Goal: Task Accomplishment & Management: Use online tool/utility

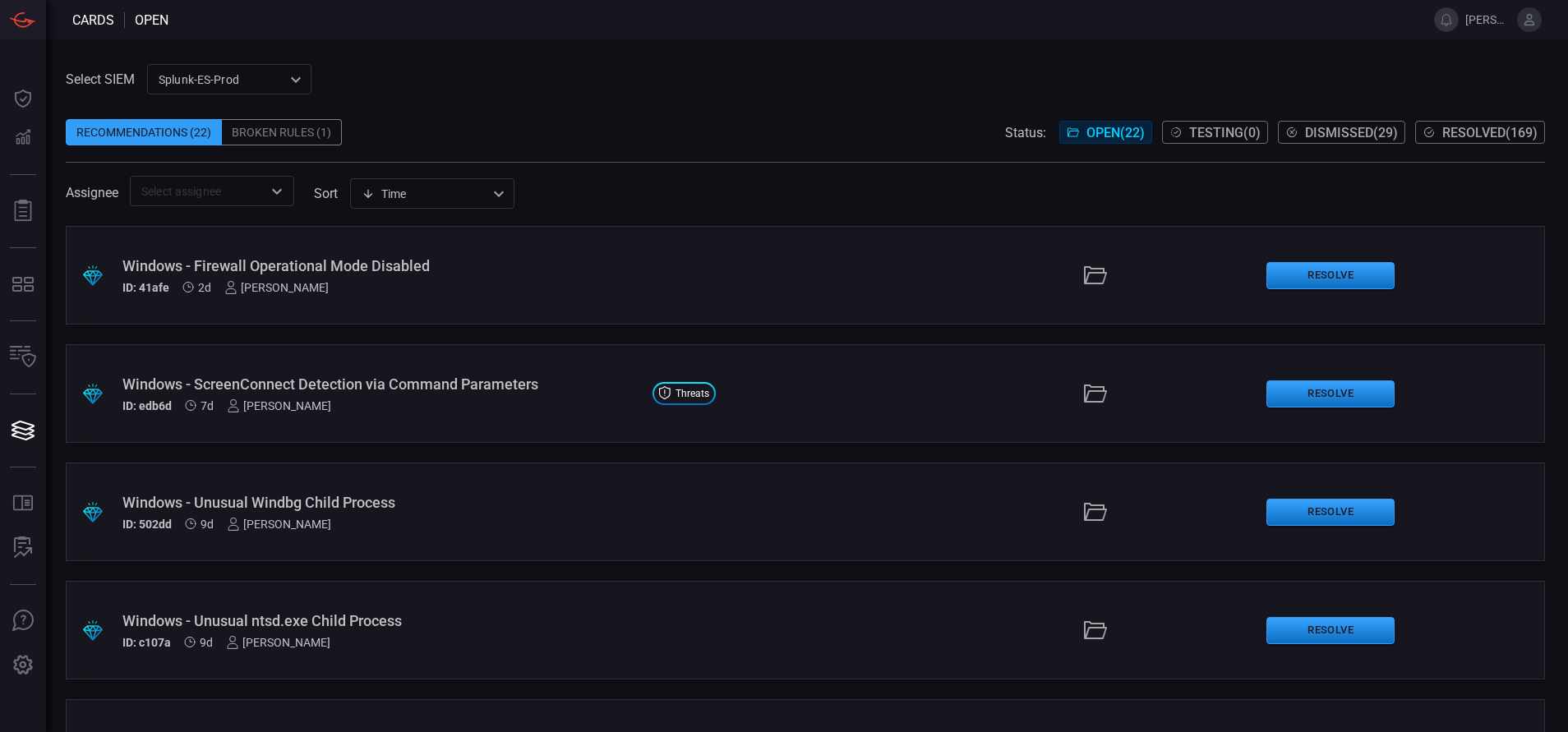
click at [497, 285] on div "ID: 41afe 2d [PERSON_NAME]" at bounding box center [381, 287] width 517 height 13
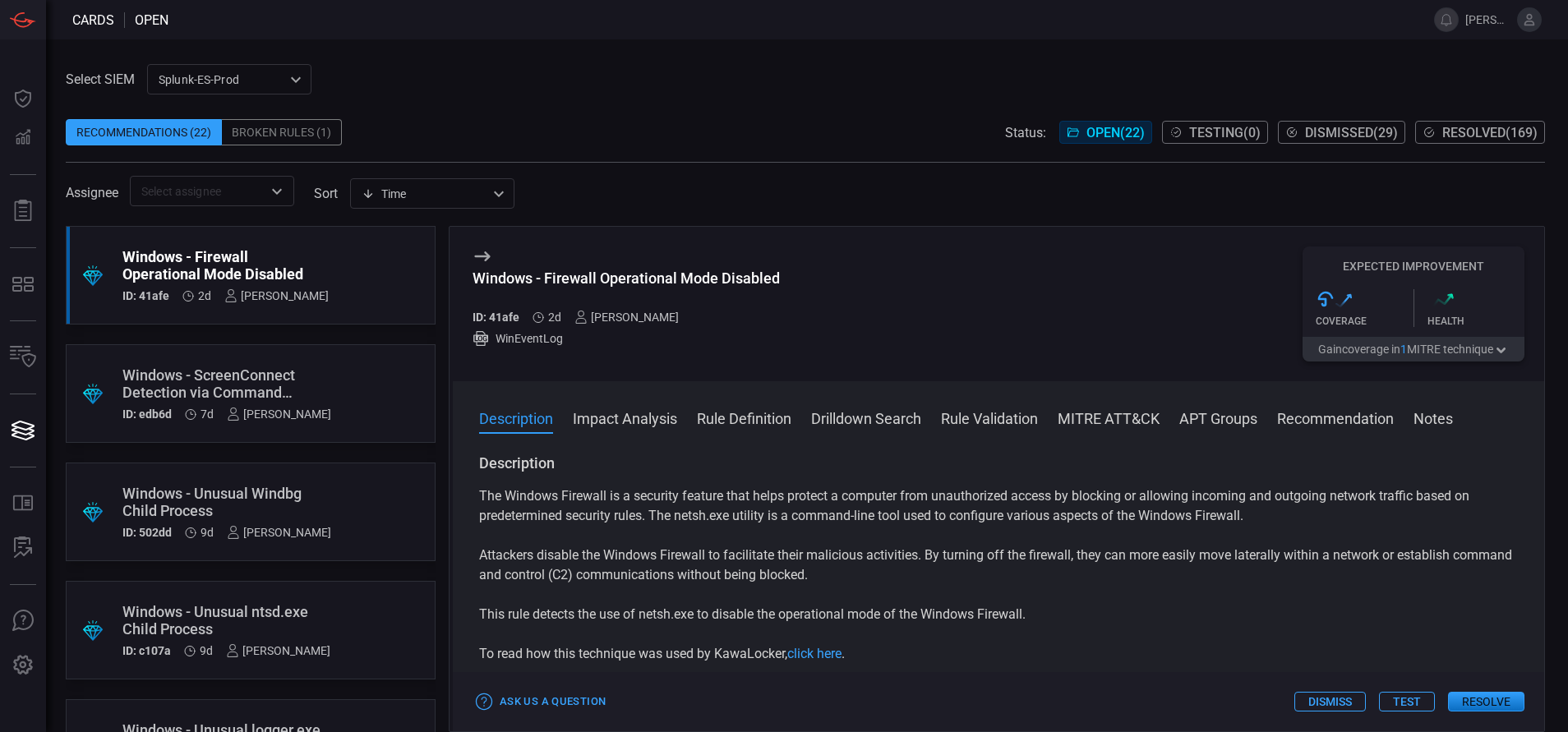
click at [974, 422] on button "Rule Validation" at bounding box center [989, 417] width 97 height 20
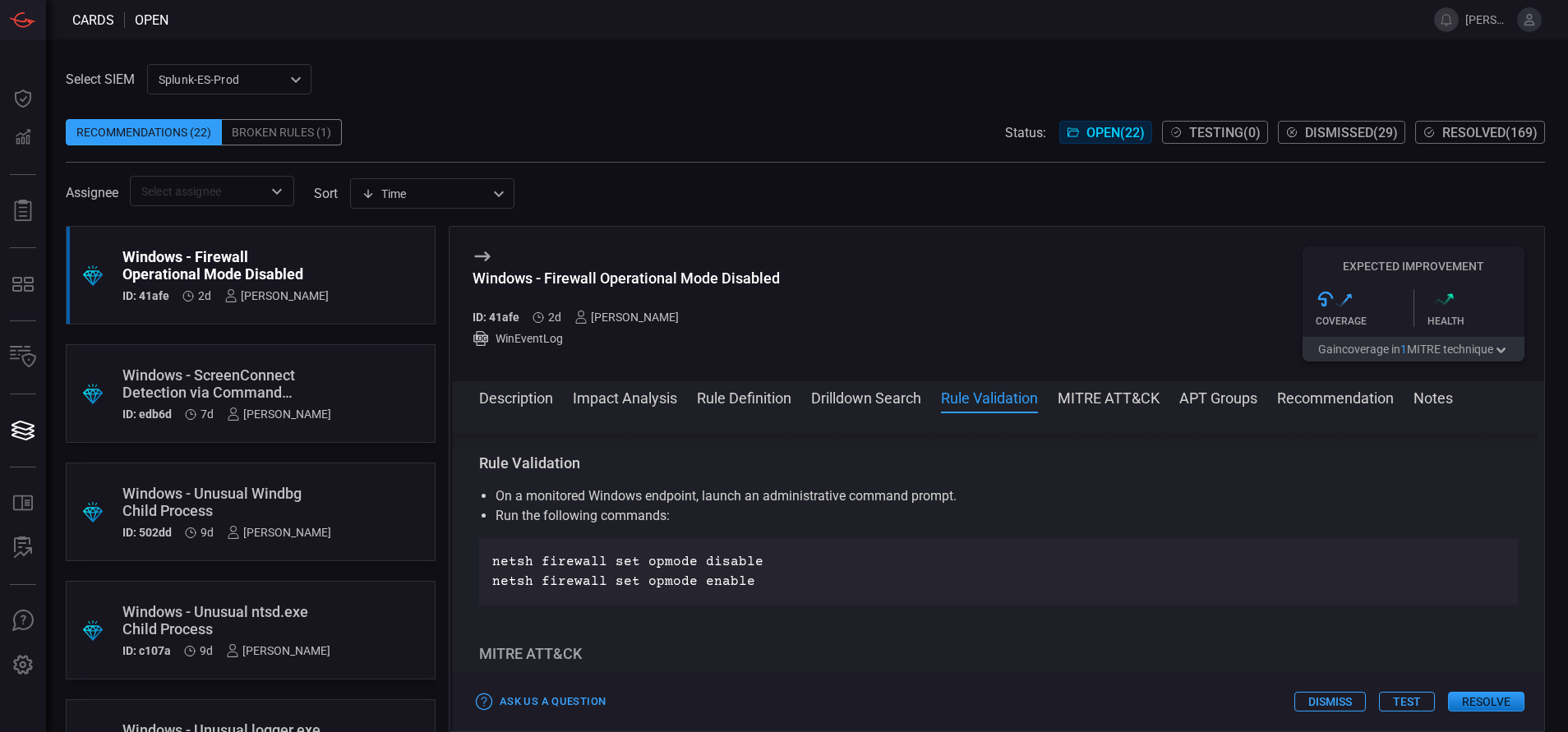
scroll to position [870, 0]
click at [773, 394] on button "Rule Definition" at bounding box center [745, 397] width 95 height 20
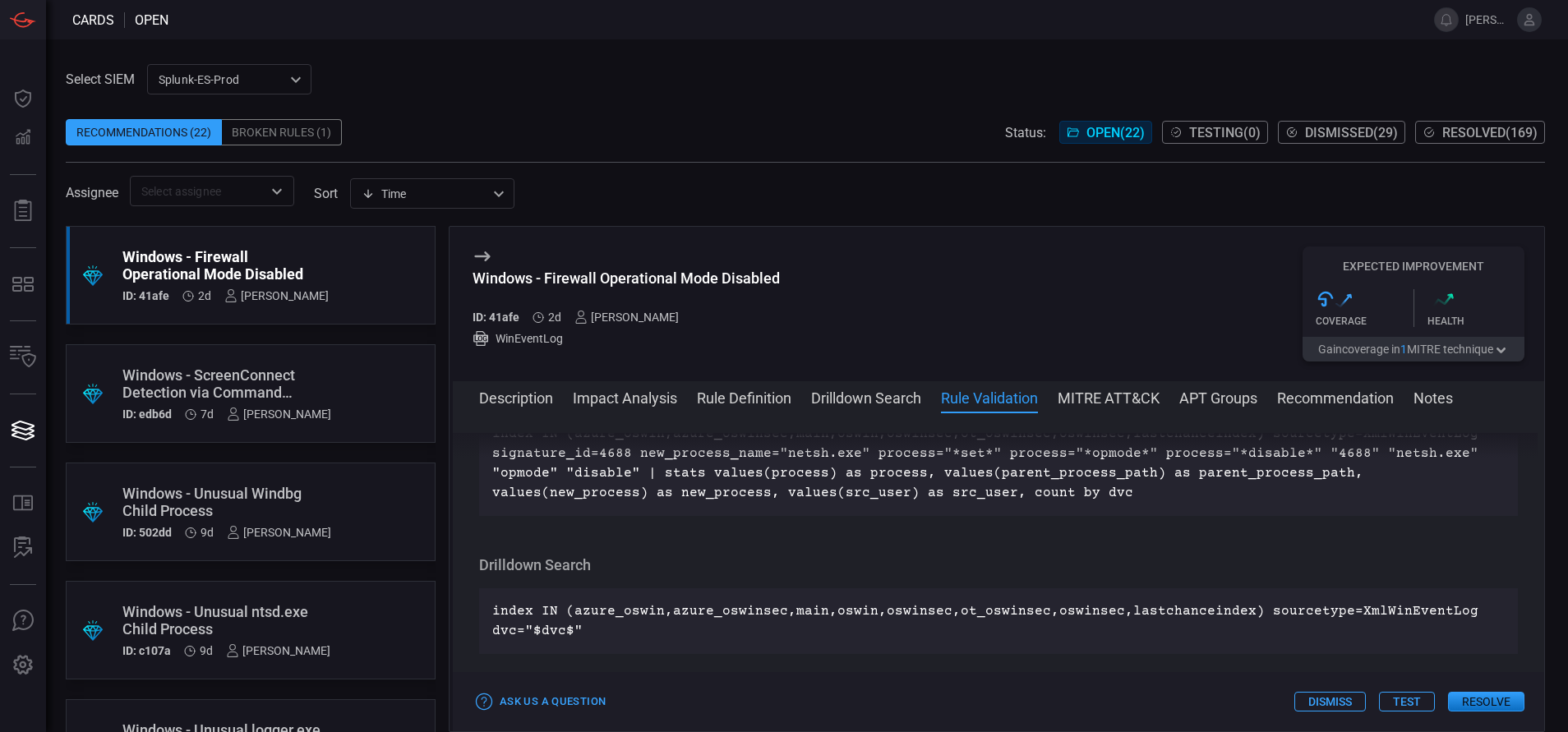
scroll to position [555, 0]
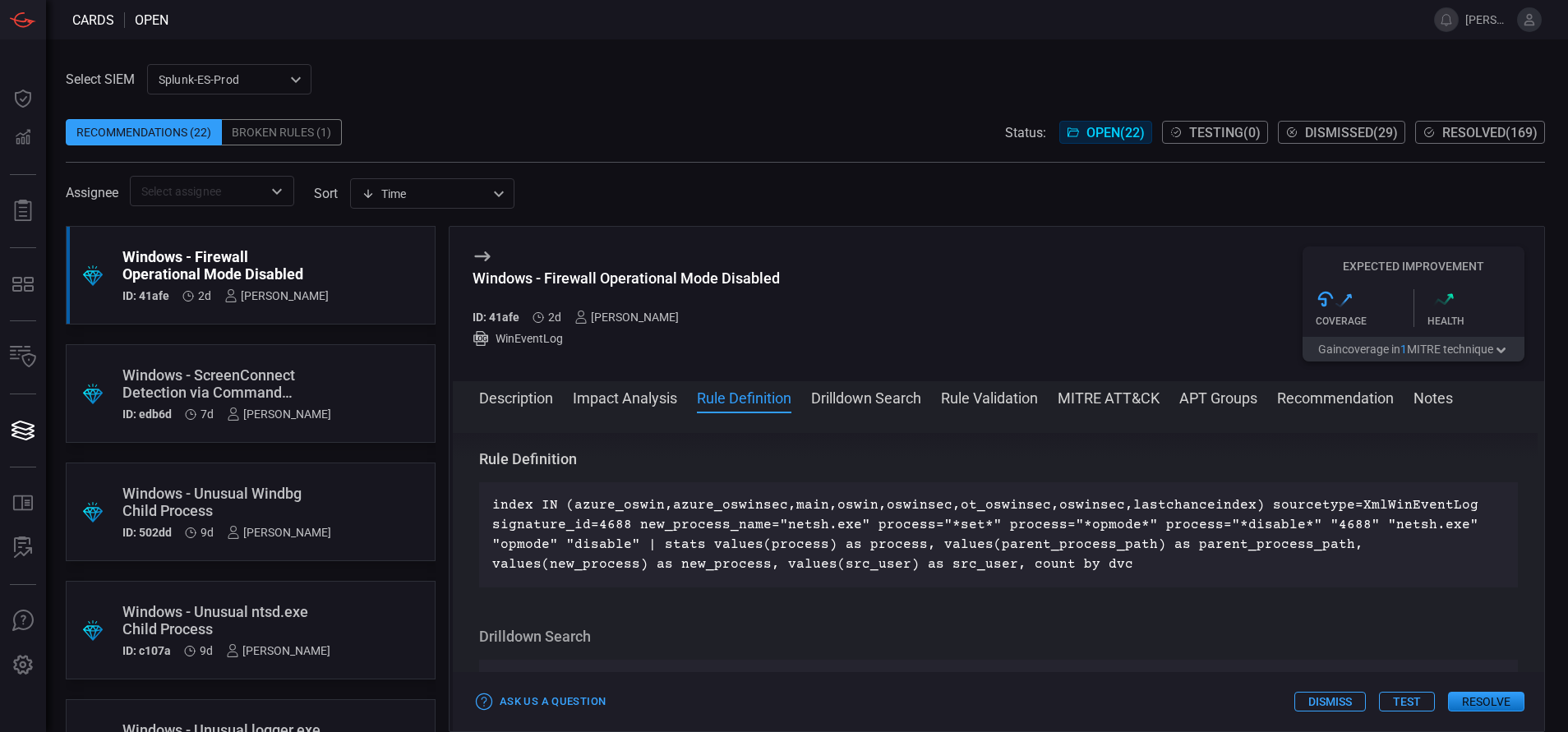
click at [361, 385] on div ".suggested_cards_icon{fill:url(#suggested_cards_icon);} Windows - ScreenConnect…" at bounding box center [250, 394] width 370 height 98
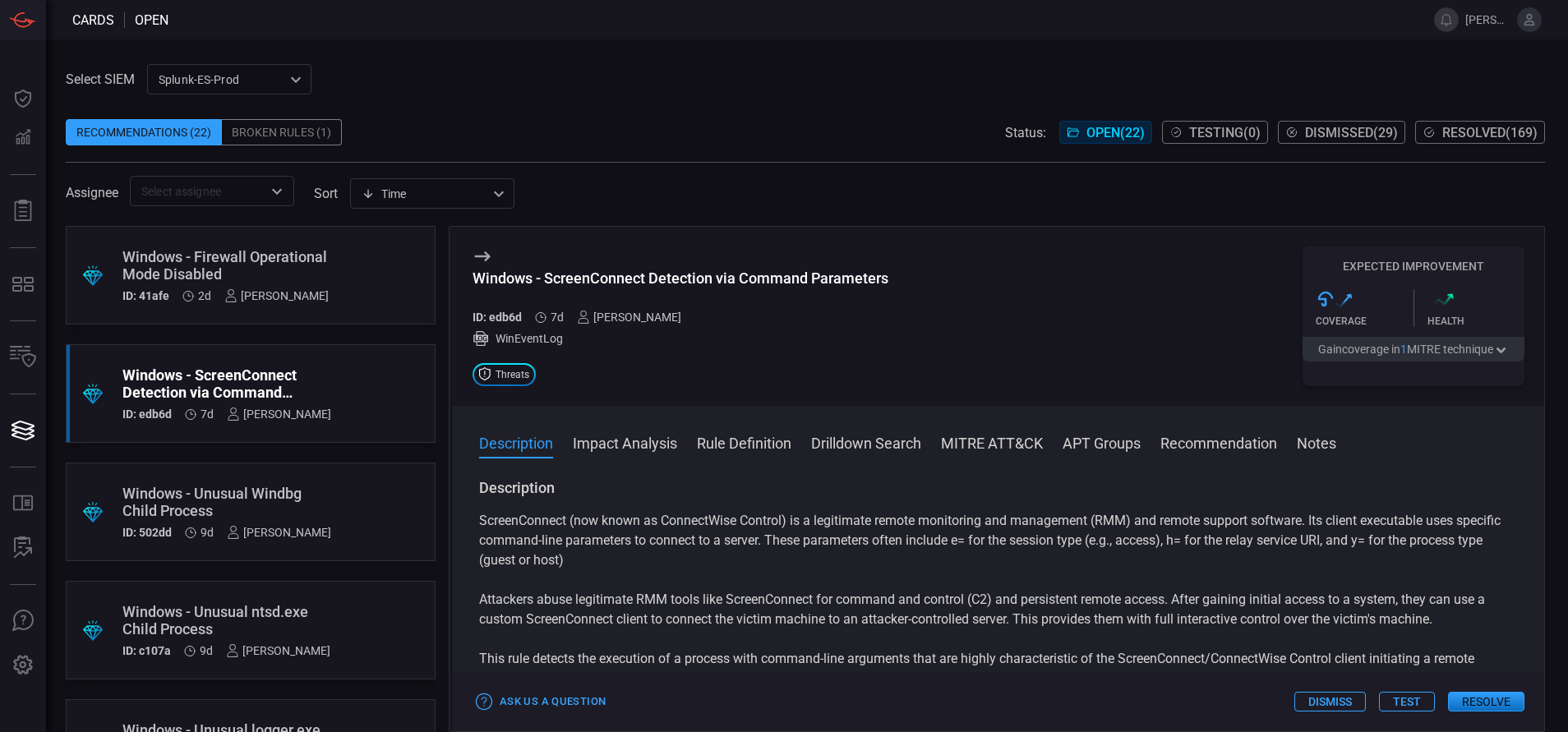
click at [736, 438] on button "Rule Definition" at bounding box center [745, 442] width 95 height 20
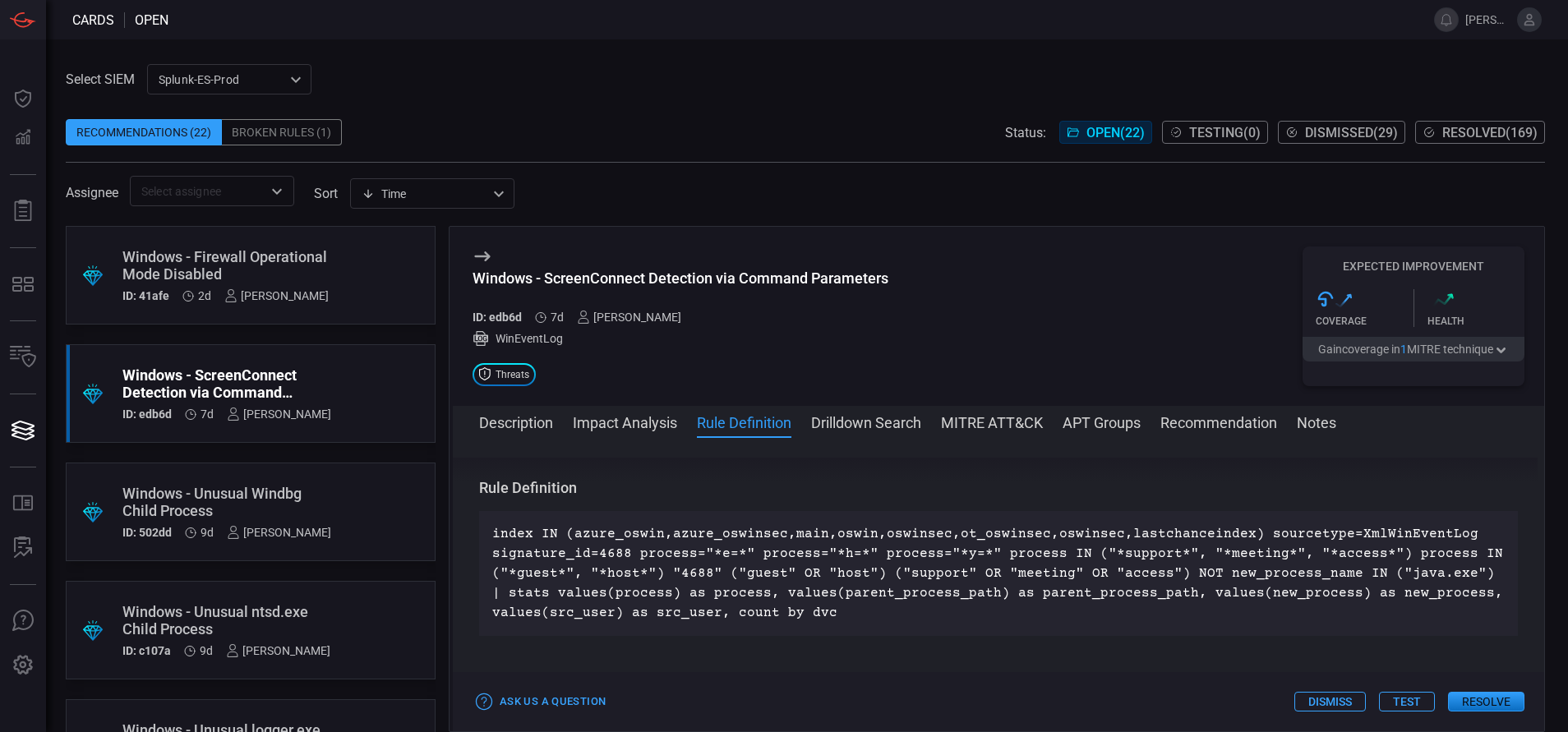
scroll to position [594, 0]
click at [304, 500] on div "Windows - Unusual Windbg Child Process" at bounding box center [226, 502] width 209 height 35
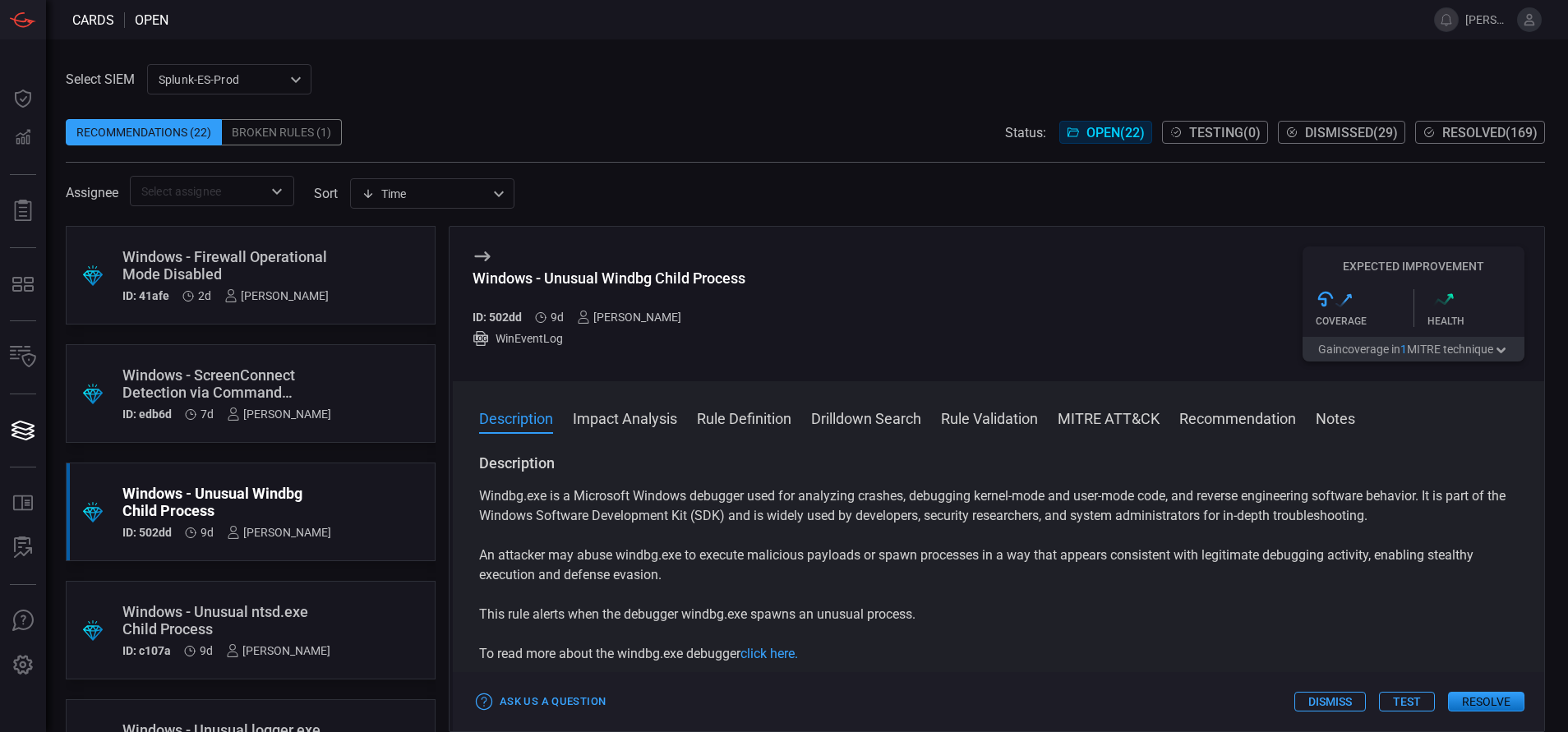
click at [743, 412] on button "Rule Definition" at bounding box center [745, 417] width 95 height 20
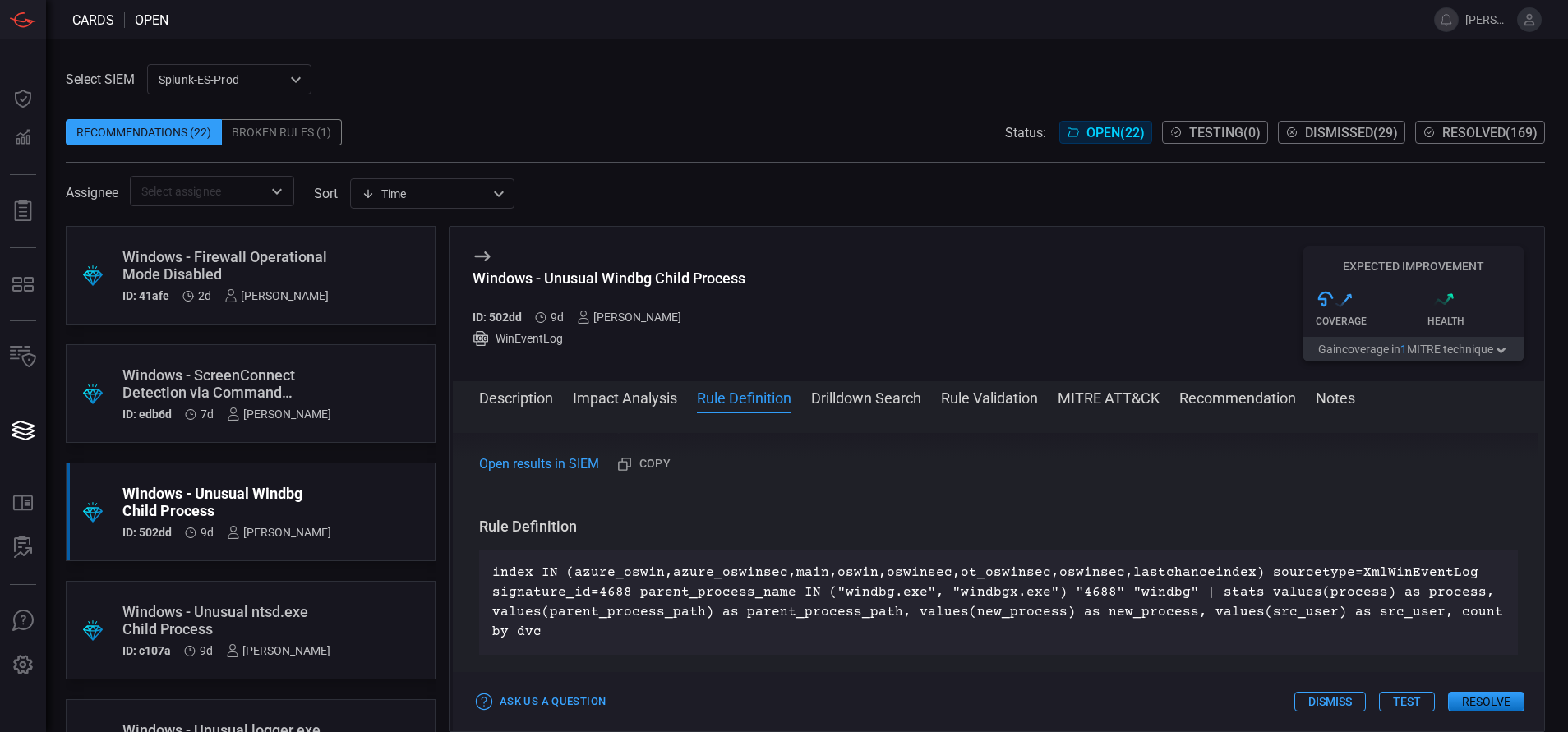
scroll to position [555, 0]
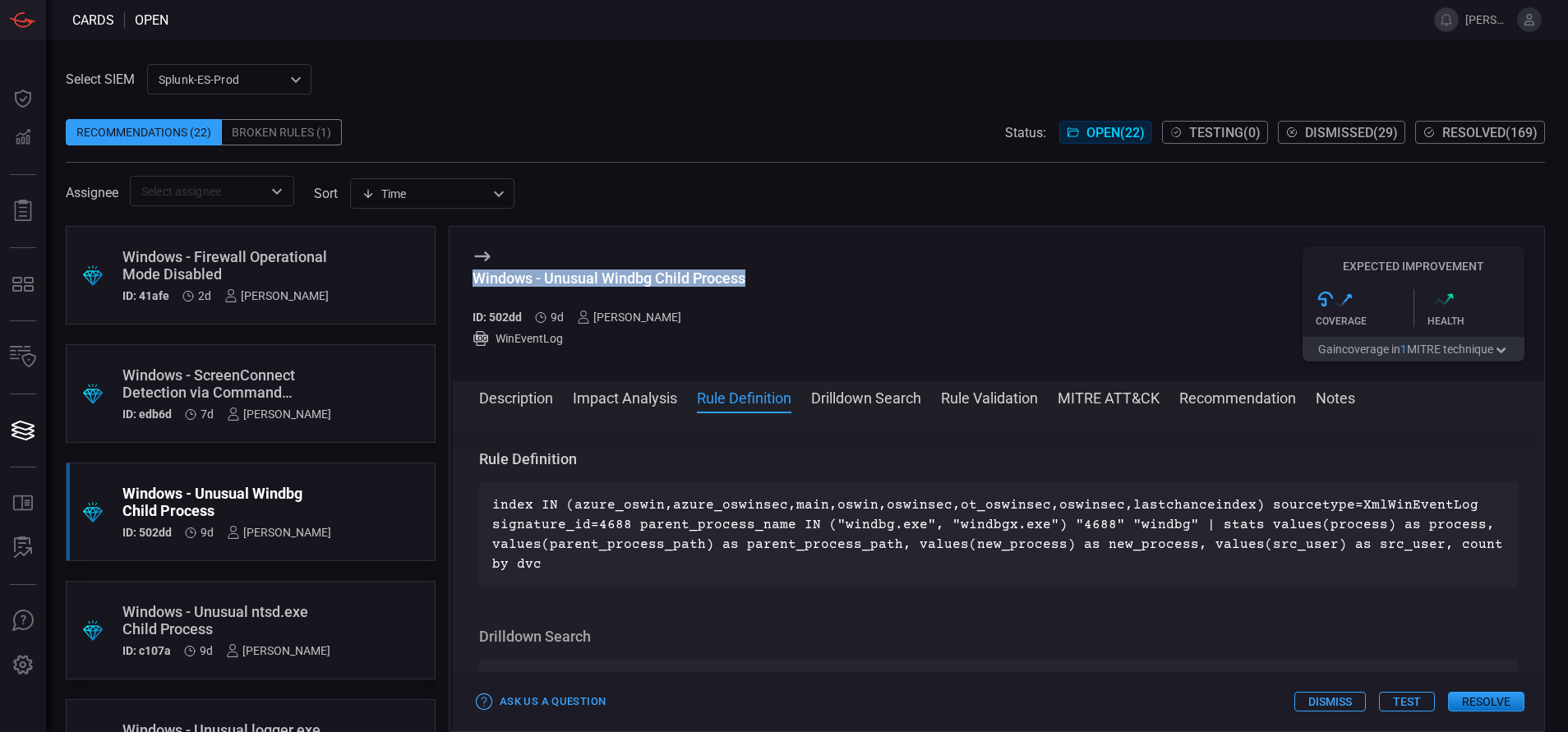
drag, startPoint x: 745, startPoint y: 277, endPoint x: 474, endPoint y: 285, distance: 271.1
click at [474, 285] on div "Windows - Unusual Windbg Child Process" at bounding box center [609, 277] width 273 height 17
copy div "Windows - Unusual Windbg Child Process"
click at [959, 396] on button "Rule Validation" at bounding box center [989, 397] width 97 height 20
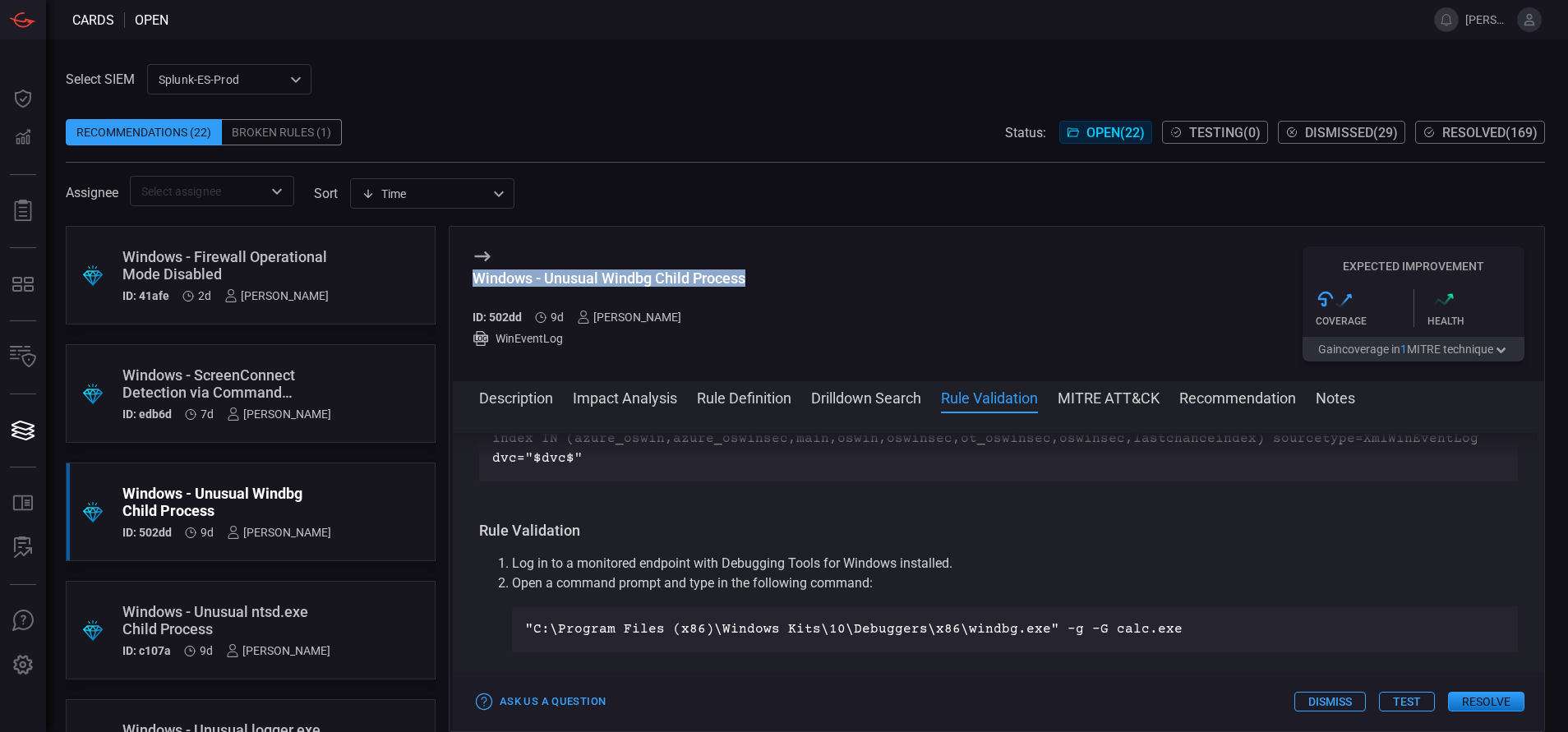
scroll to position [870, 0]
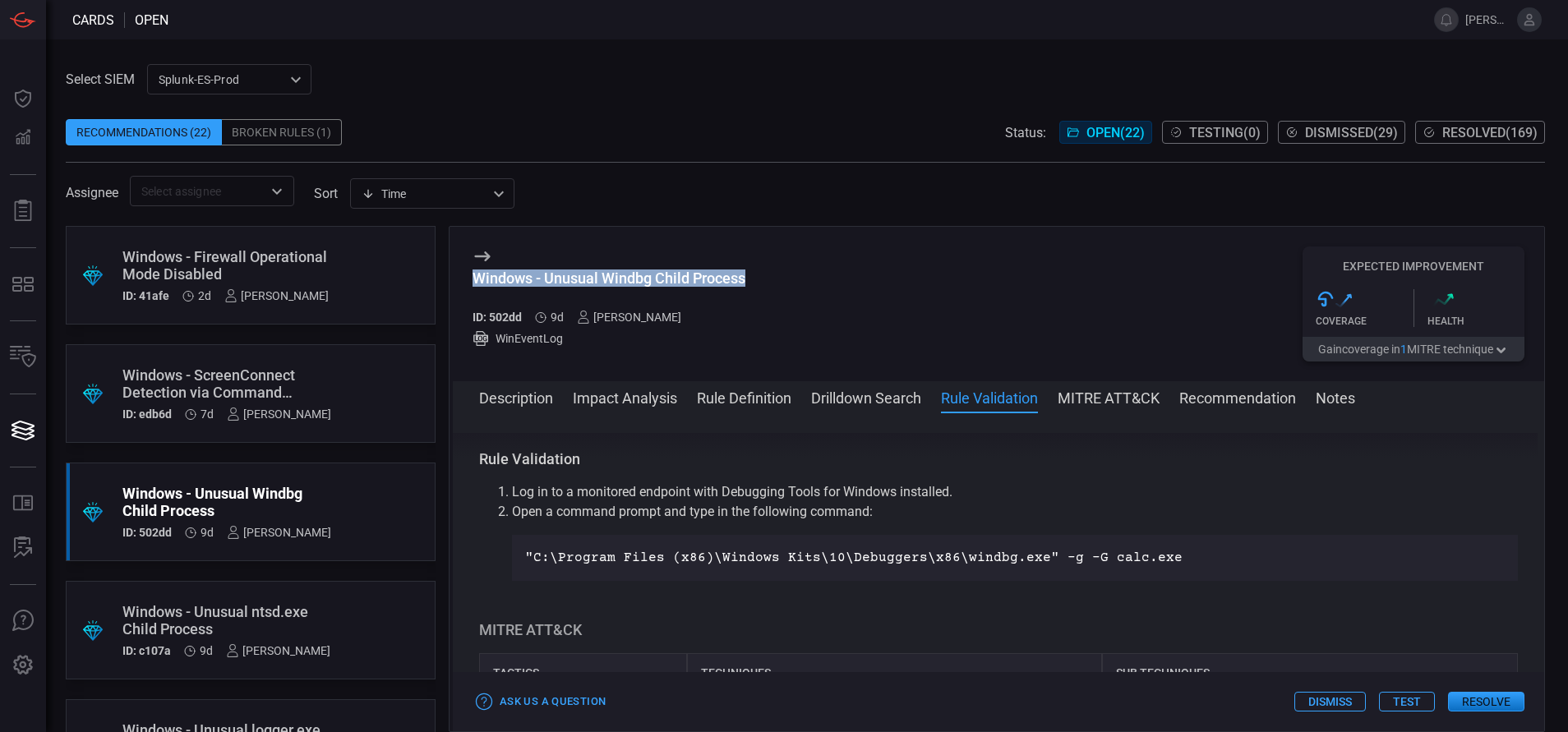
click at [920, 394] on button "Drilldown Search" at bounding box center [865, 397] width 110 height 20
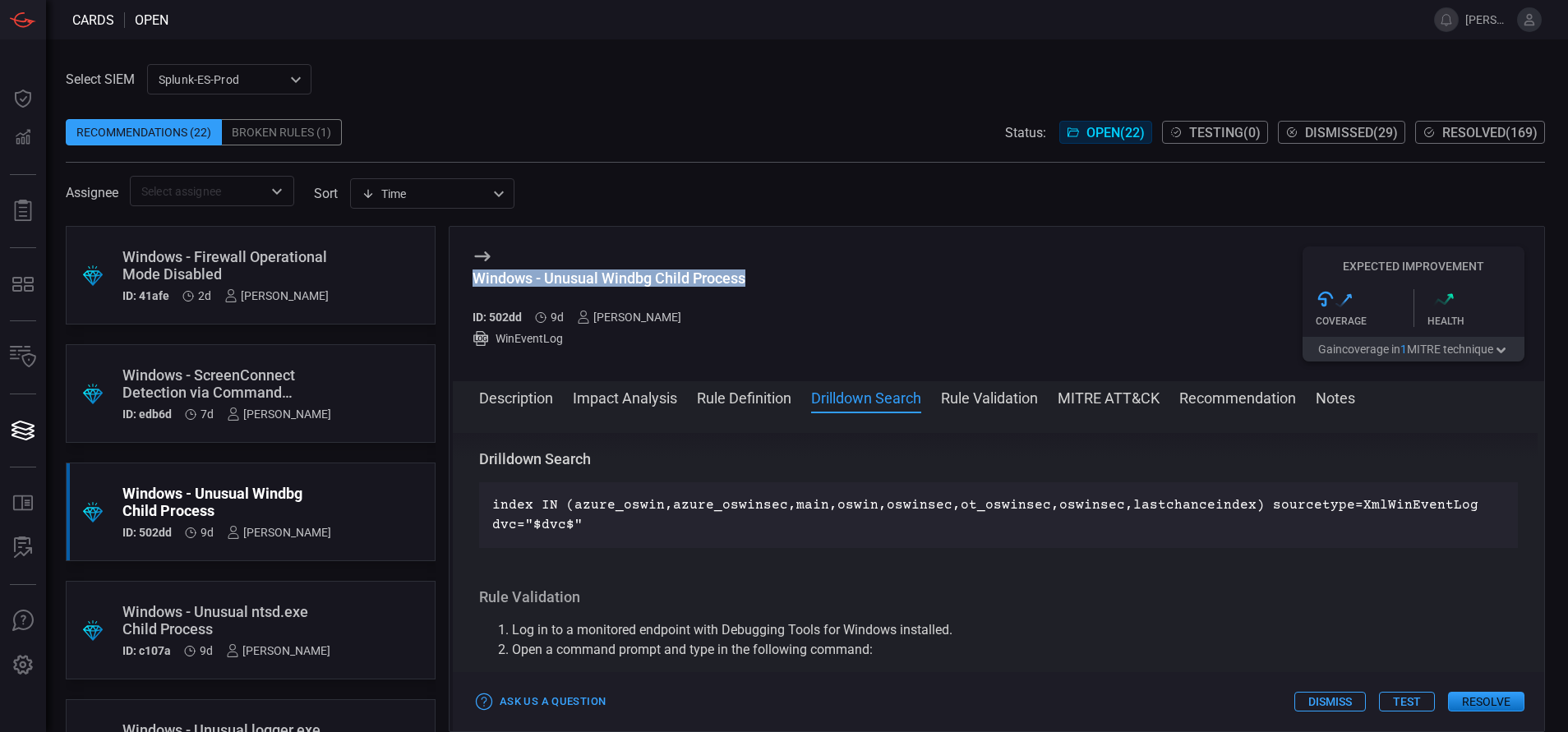
click at [1073, 396] on button "MITRE ATT&CK" at bounding box center [1109, 397] width 102 height 20
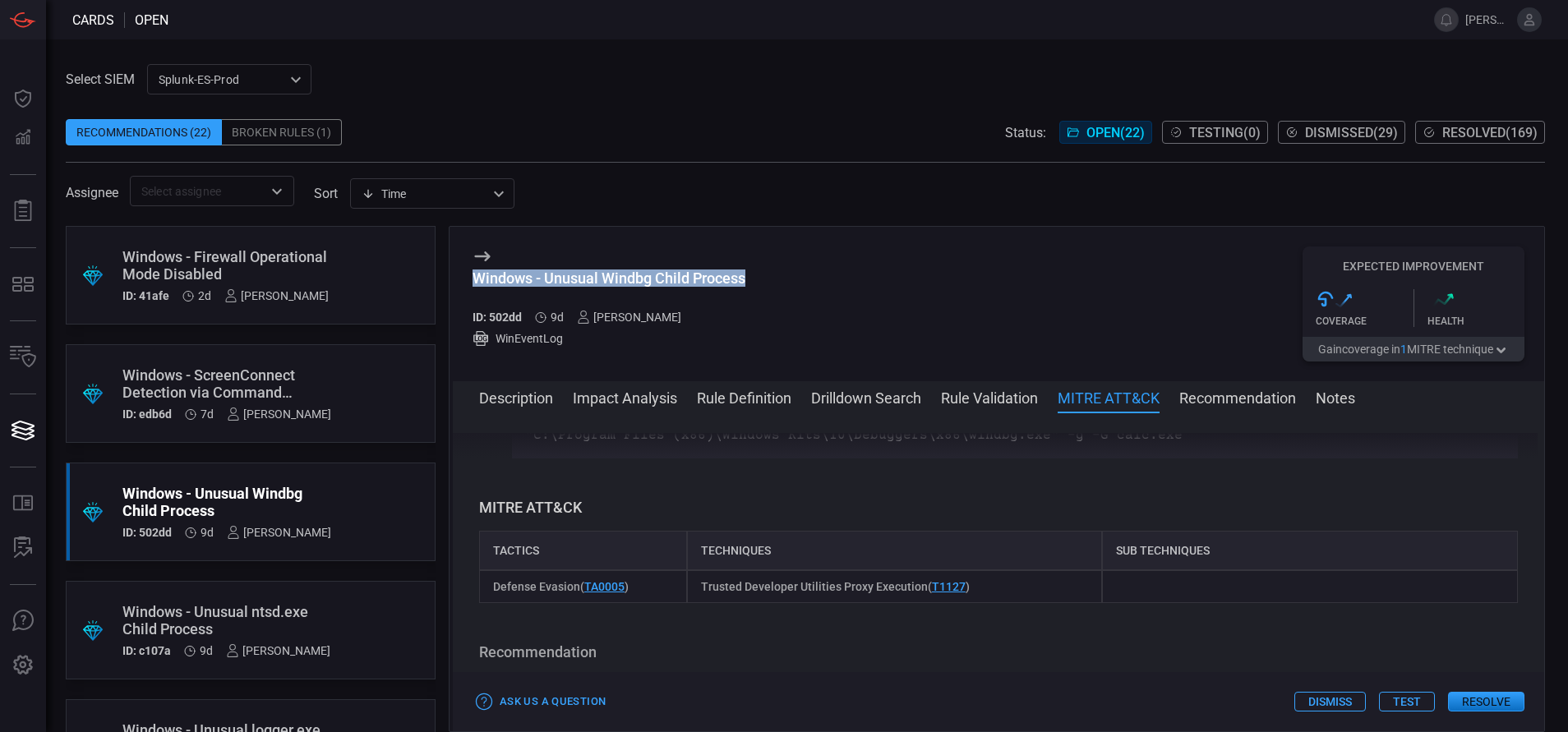
scroll to position [1041, 0]
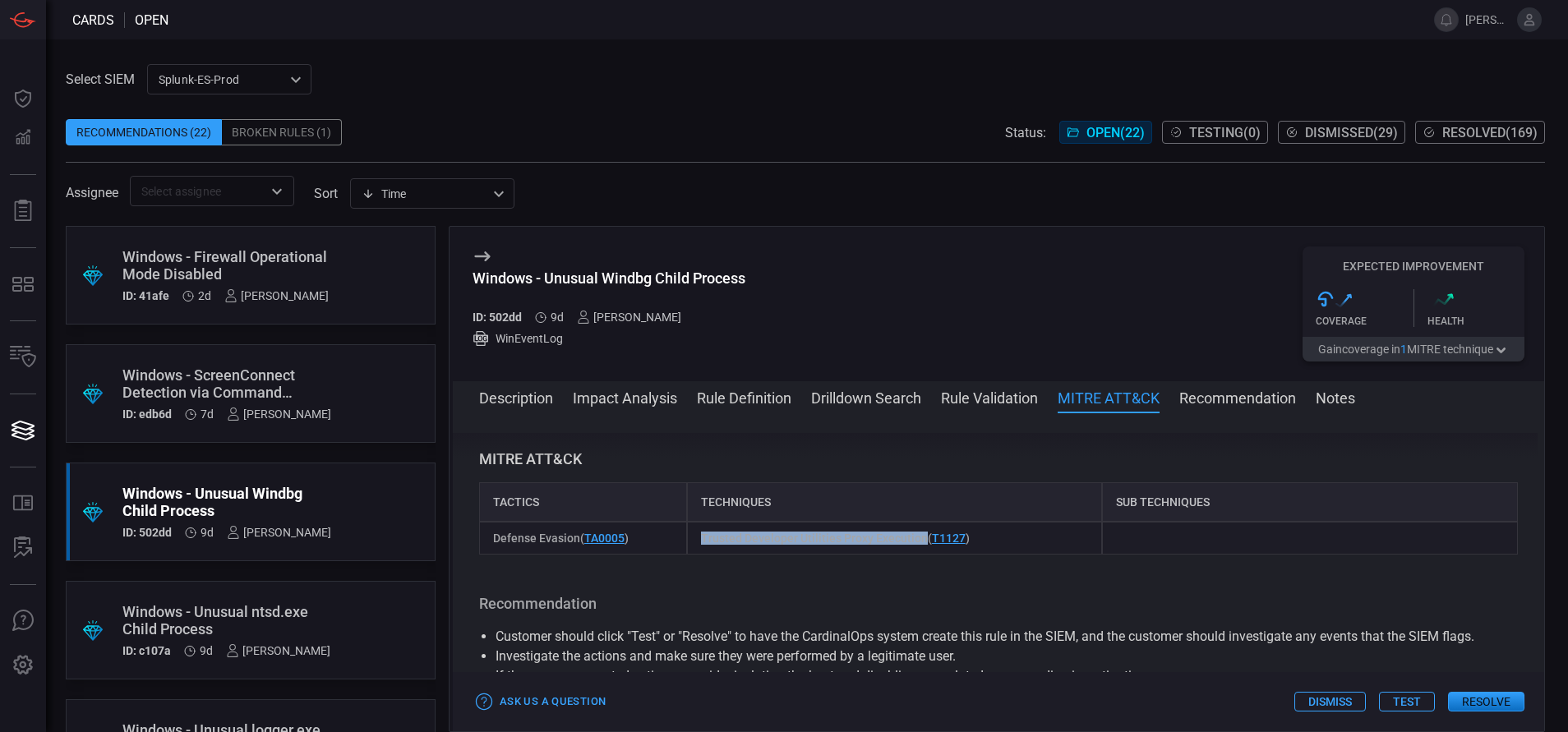
drag, startPoint x: 691, startPoint y: 540, endPoint x: 919, endPoint y: 547, distance: 228.1
click at [919, 547] on div "Trusted Developer Utilities Proxy Execution ( T1127 )" at bounding box center [895, 538] width 416 height 33
copy span "Trusted Developer Utilities Proxy Execution"
click at [493, 403] on button "Description" at bounding box center [516, 397] width 74 height 20
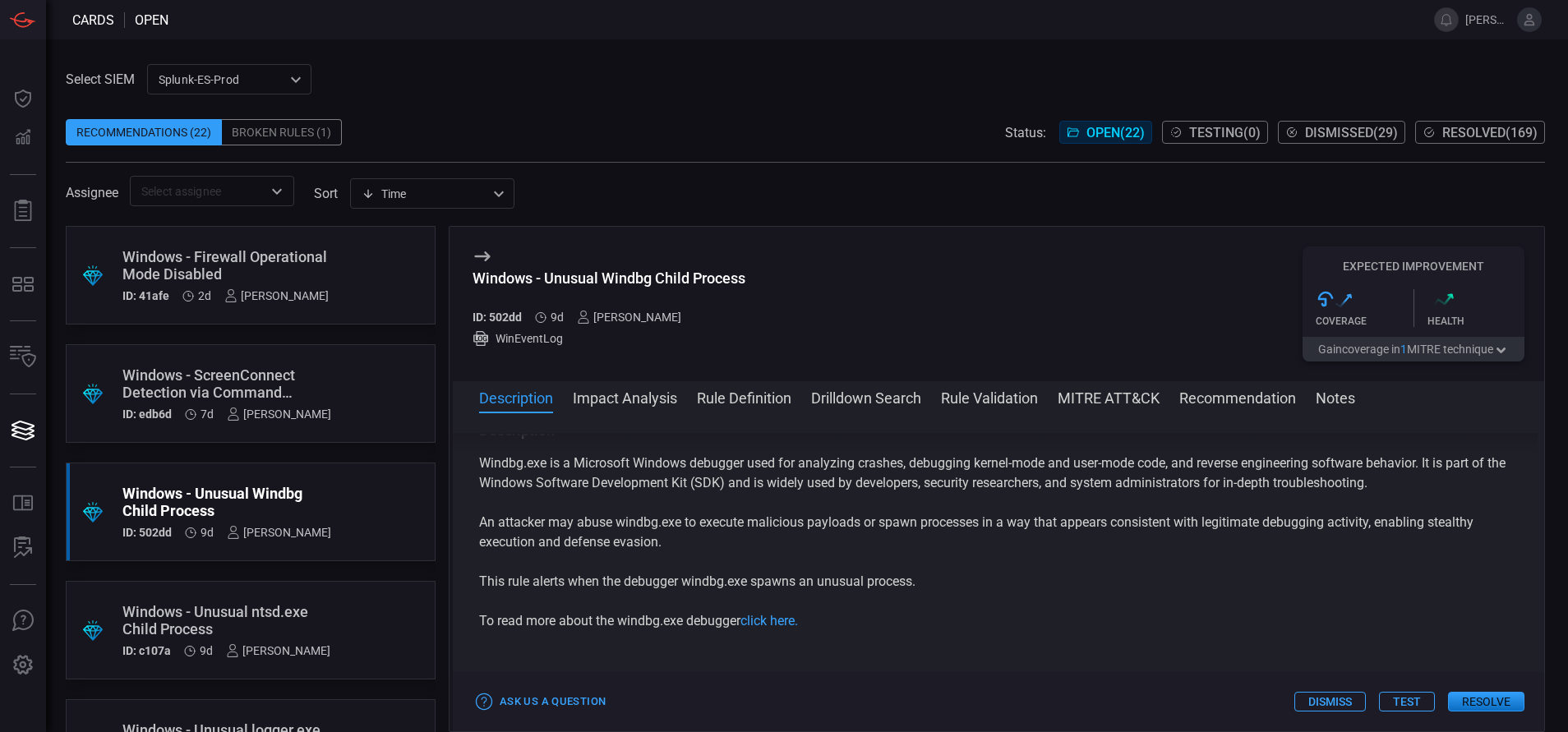
scroll to position [0, 0]
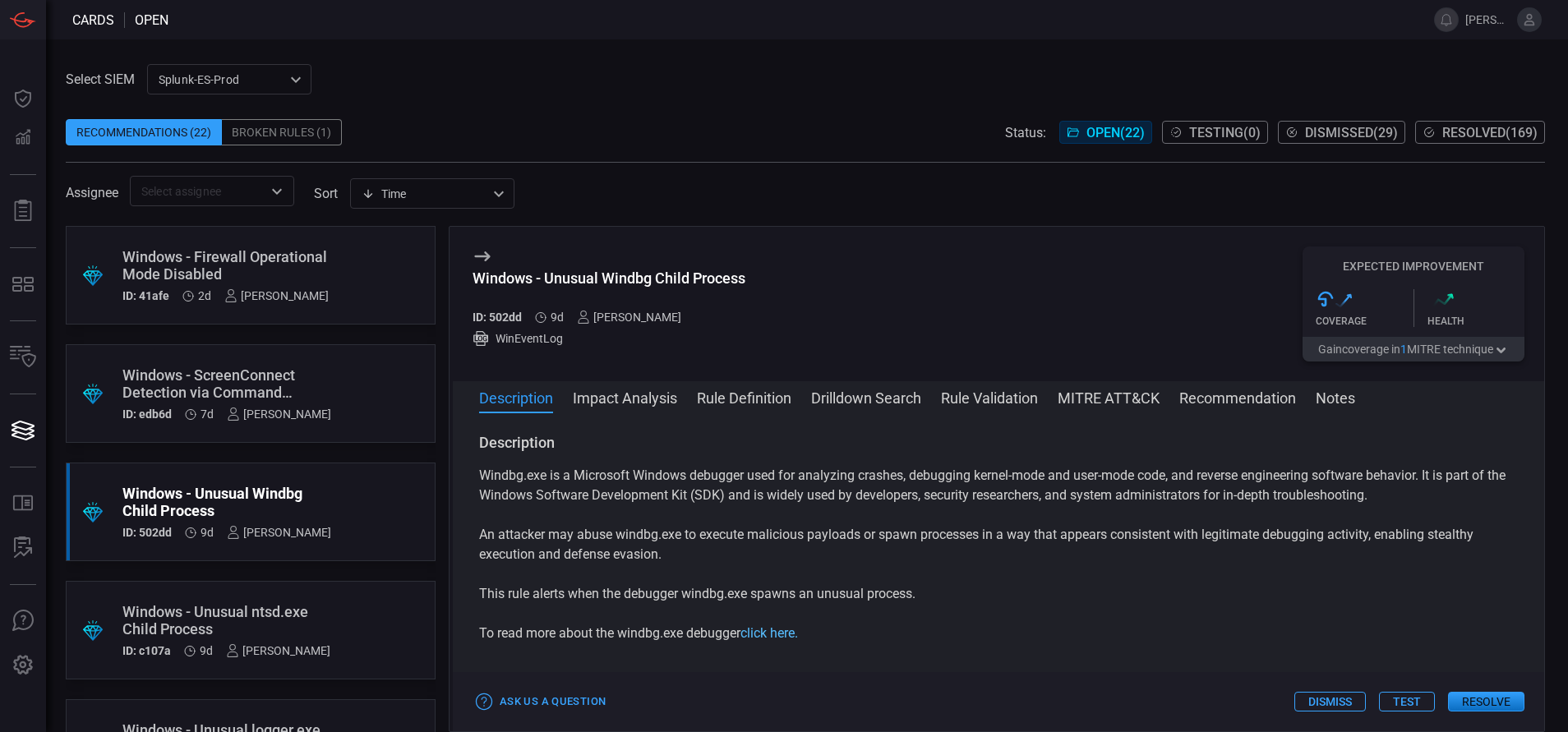
click at [760, 636] on link "click here." at bounding box center [769, 633] width 57 height 15
click at [779, 397] on button "Rule Definition" at bounding box center [745, 397] width 95 height 20
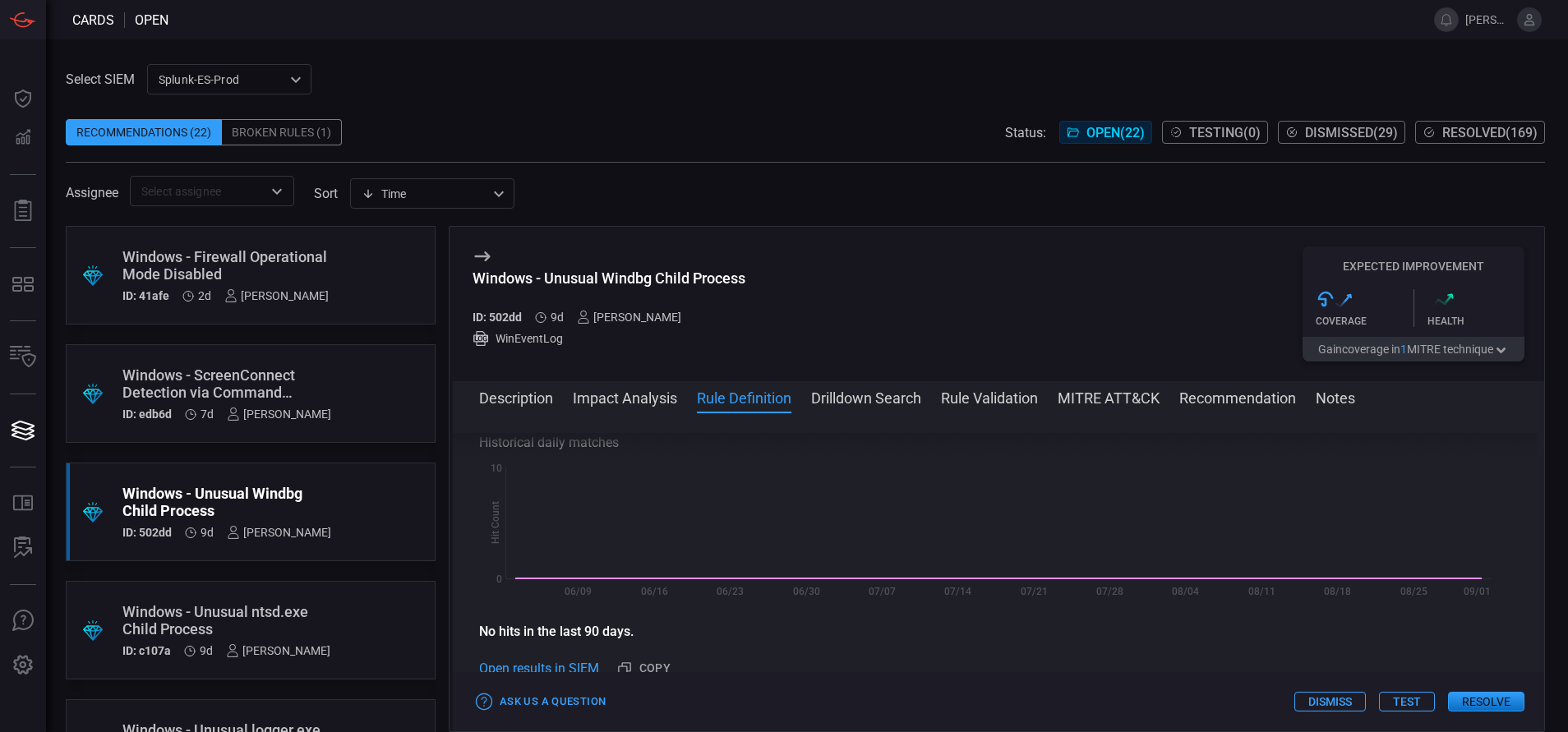
scroll to position [555, 0]
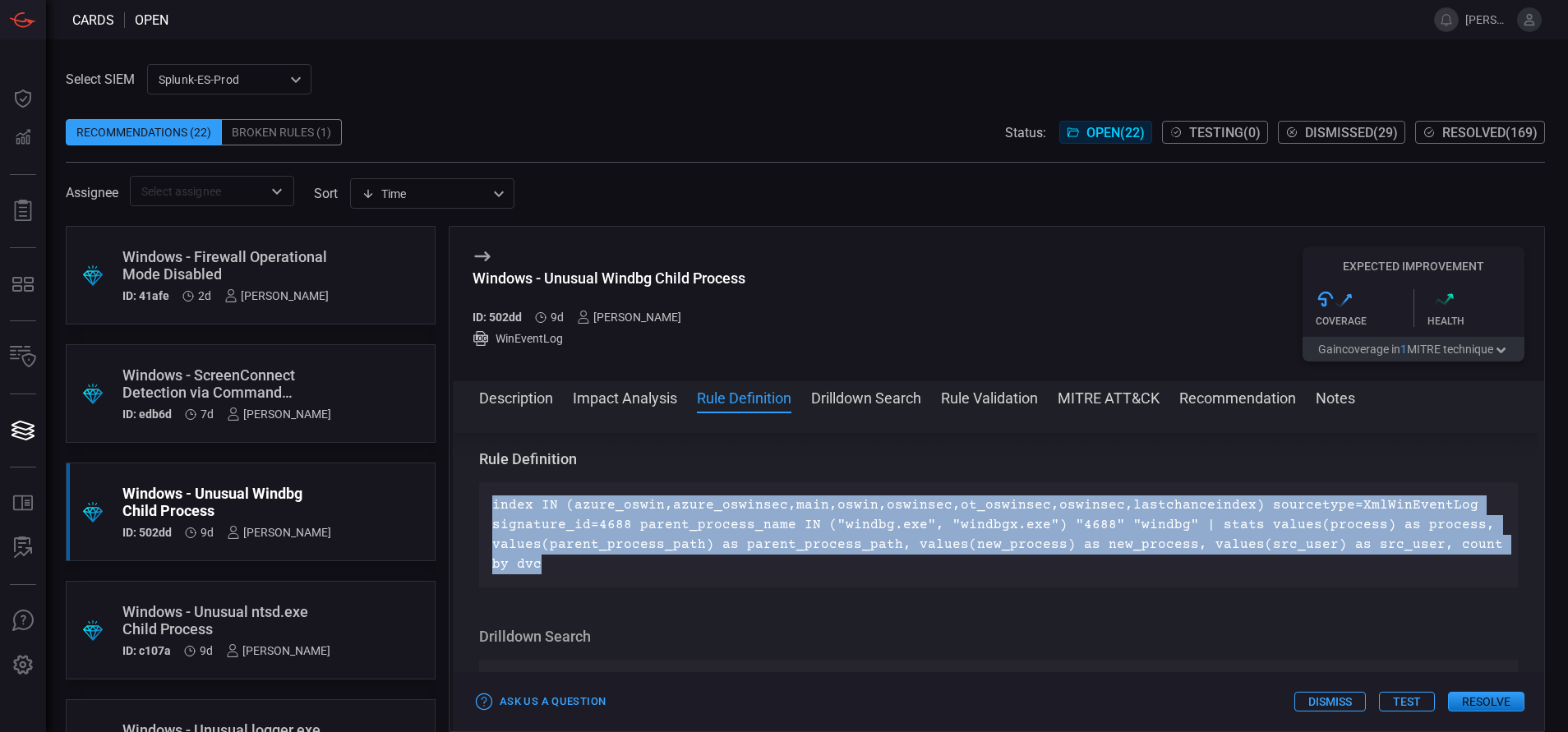
drag, startPoint x: 528, startPoint y: 568, endPoint x: 481, endPoint y: 508, distance: 76.2
click at [481, 508] on div "index IN (azure_oswin,azure_oswinsec,main,oswin,oswinsec,ot_oswinsec,oswinsec,l…" at bounding box center [998, 535] width 1039 height 106
copy p "index IN (azure_oswin,azure_oswinsec,main,oswin,oswinsec,ot_oswinsec,oswinsec,l…"
click at [839, 391] on button "Drilldown Search" at bounding box center [865, 397] width 110 height 20
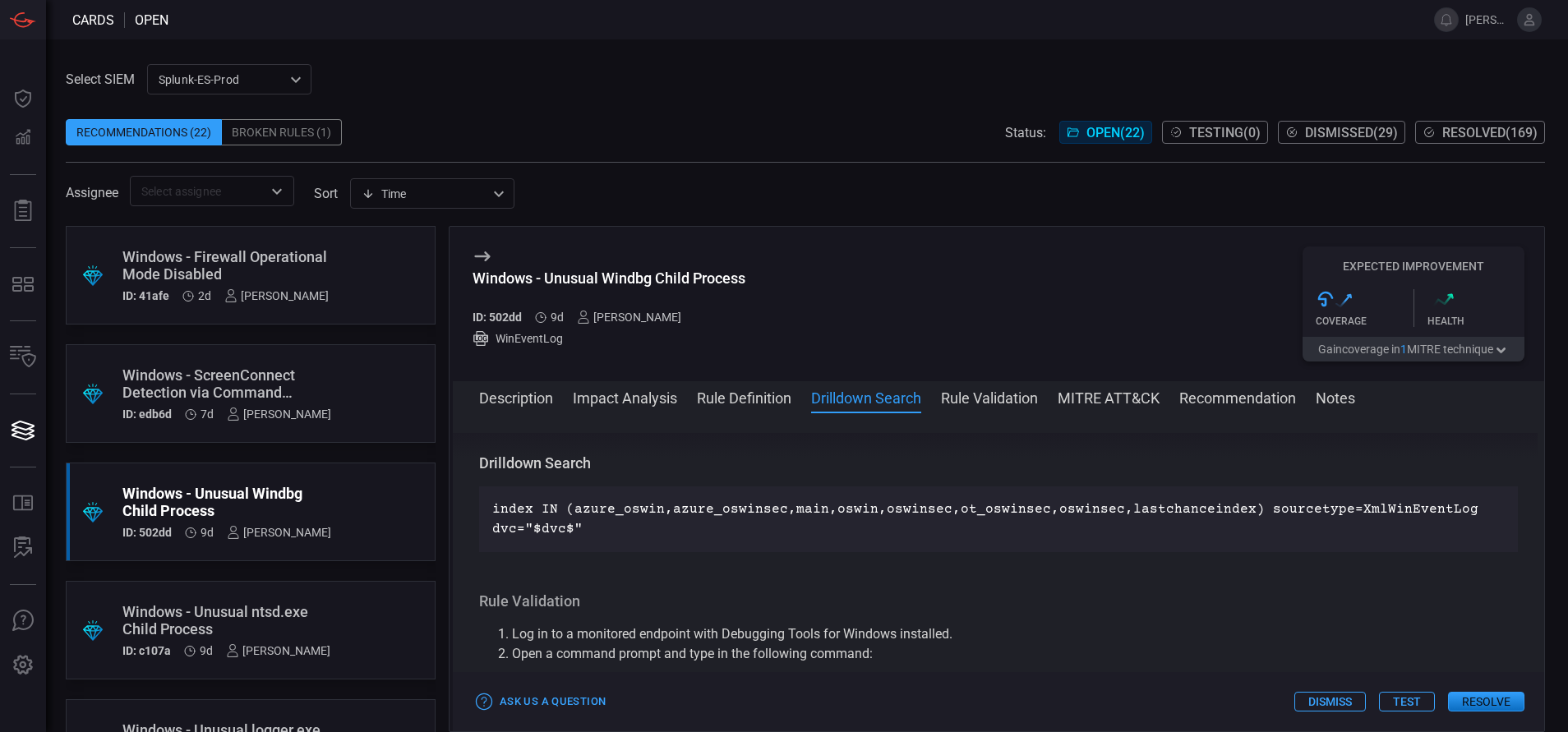
scroll to position [732, 0]
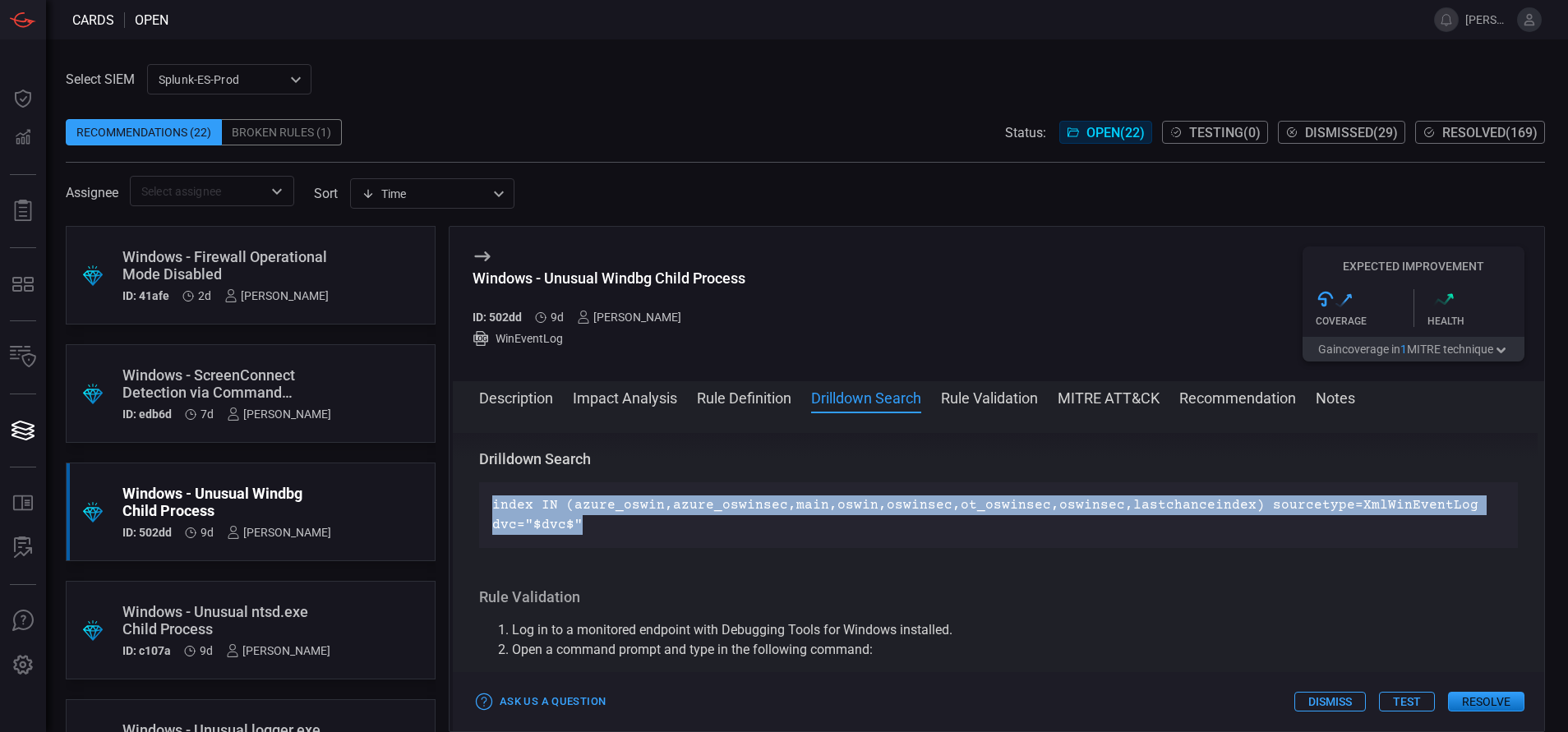
drag, startPoint x: 584, startPoint y: 529, endPoint x: 477, endPoint y: 499, distance: 111.1
click at [477, 499] on div "Description Windbg.exe is a Microsoft Windows debugger used for analyzing crash…" at bounding box center [999, 569] width 1092 height 272
copy p "index IN (azure_oswin,azure_oswinsec,main,oswin,oswinsec,ot_oswinsec,oswinsec,l…"
click at [1096, 396] on button "MITRE ATT&CK" at bounding box center [1109, 397] width 102 height 20
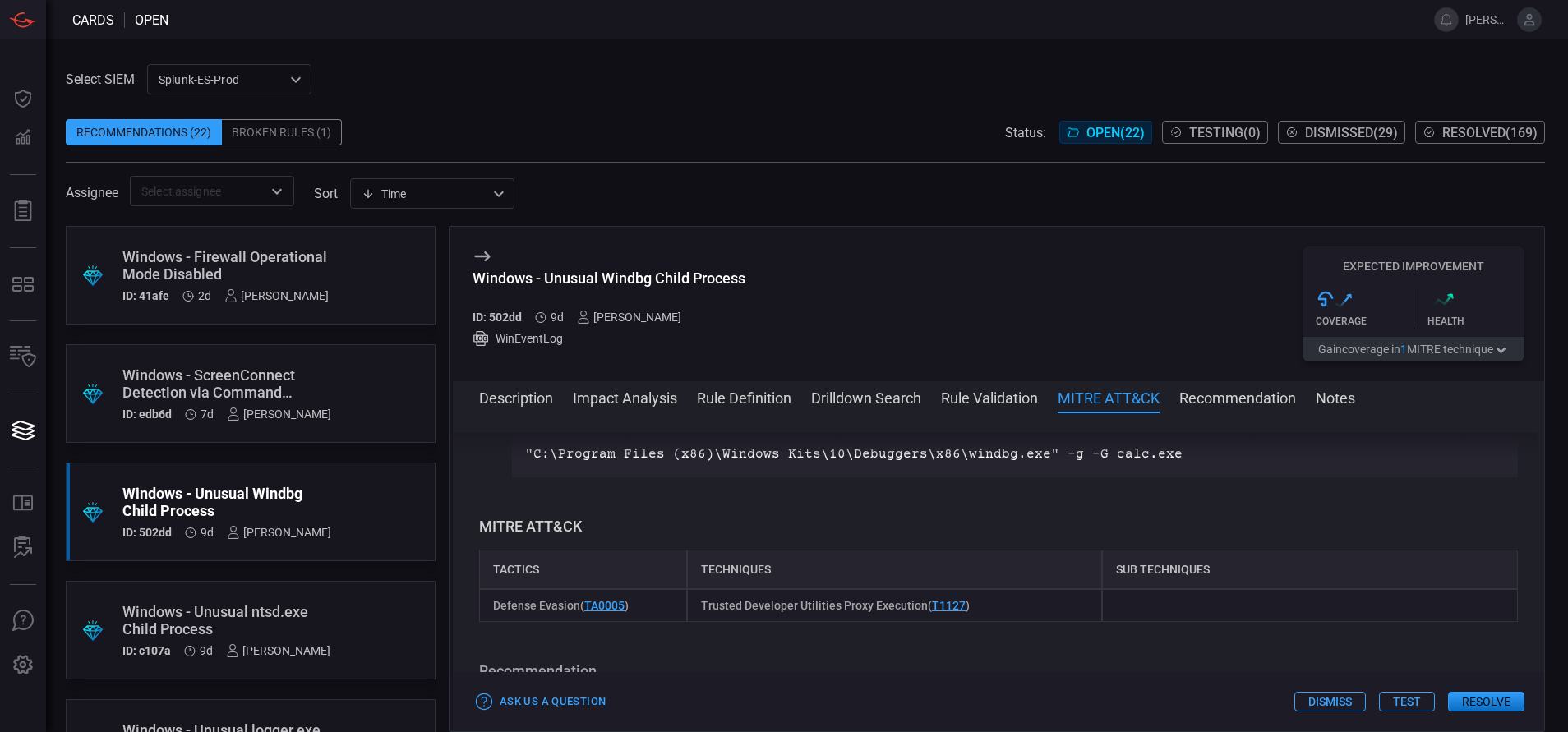
scroll to position [1041, 0]
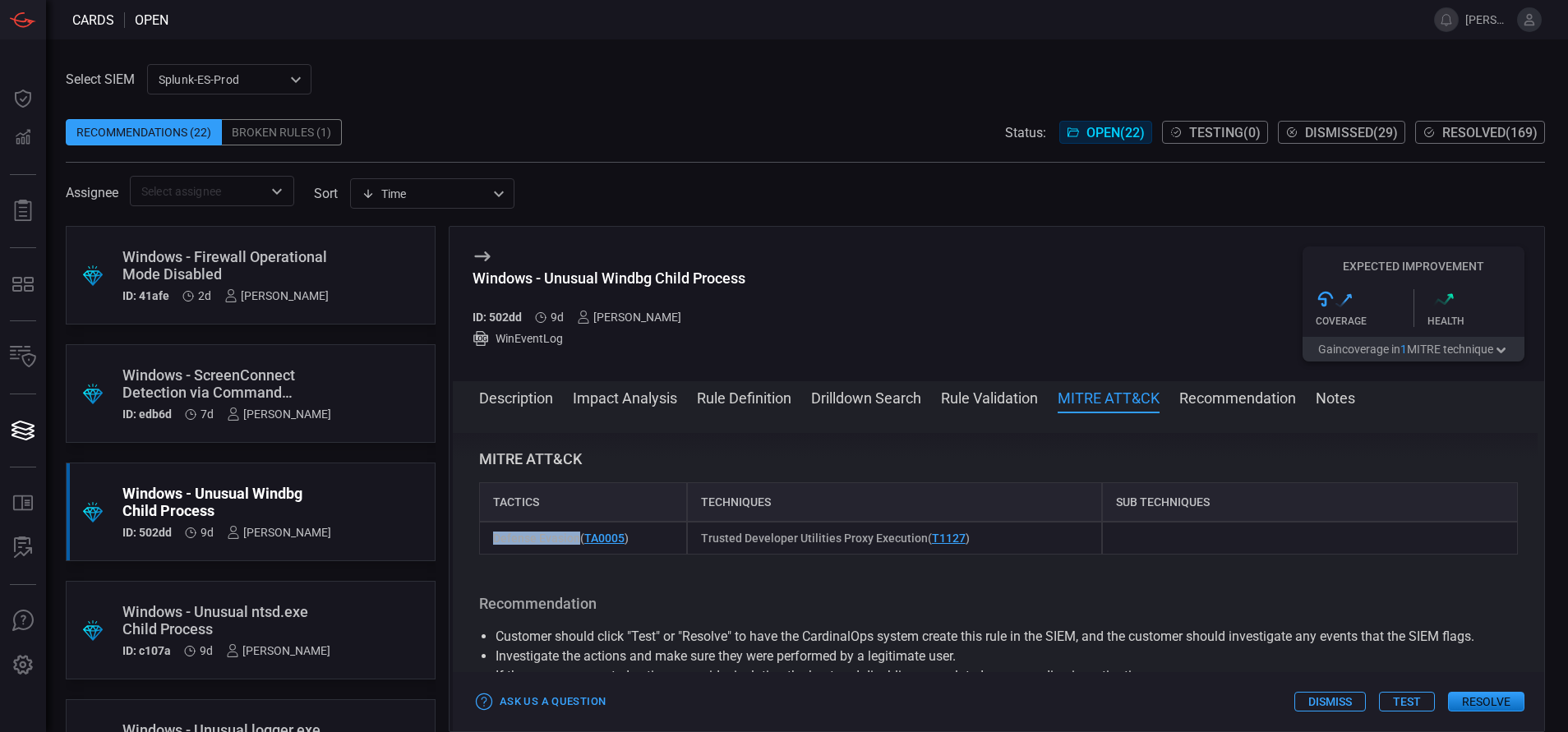
drag, startPoint x: 488, startPoint y: 540, endPoint x: 578, endPoint y: 541, distance: 90.0
click at [578, 541] on div "Defense Evasion ( TA0005 )" at bounding box center [583, 538] width 208 height 33
copy span "Defense Evasion"
click at [526, 404] on button "Description" at bounding box center [516, 397] width 74 height 20
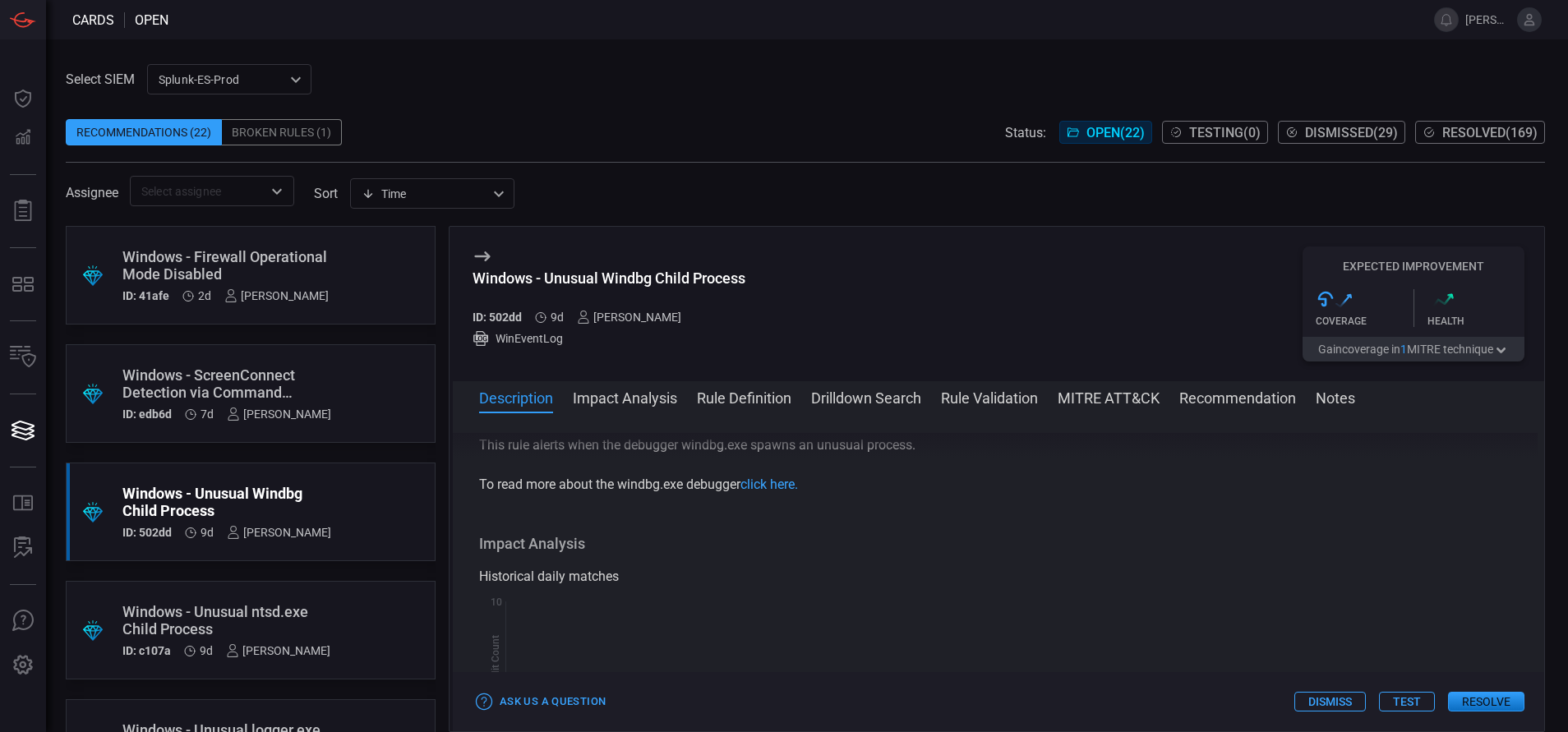
scroll to position [0, 0]
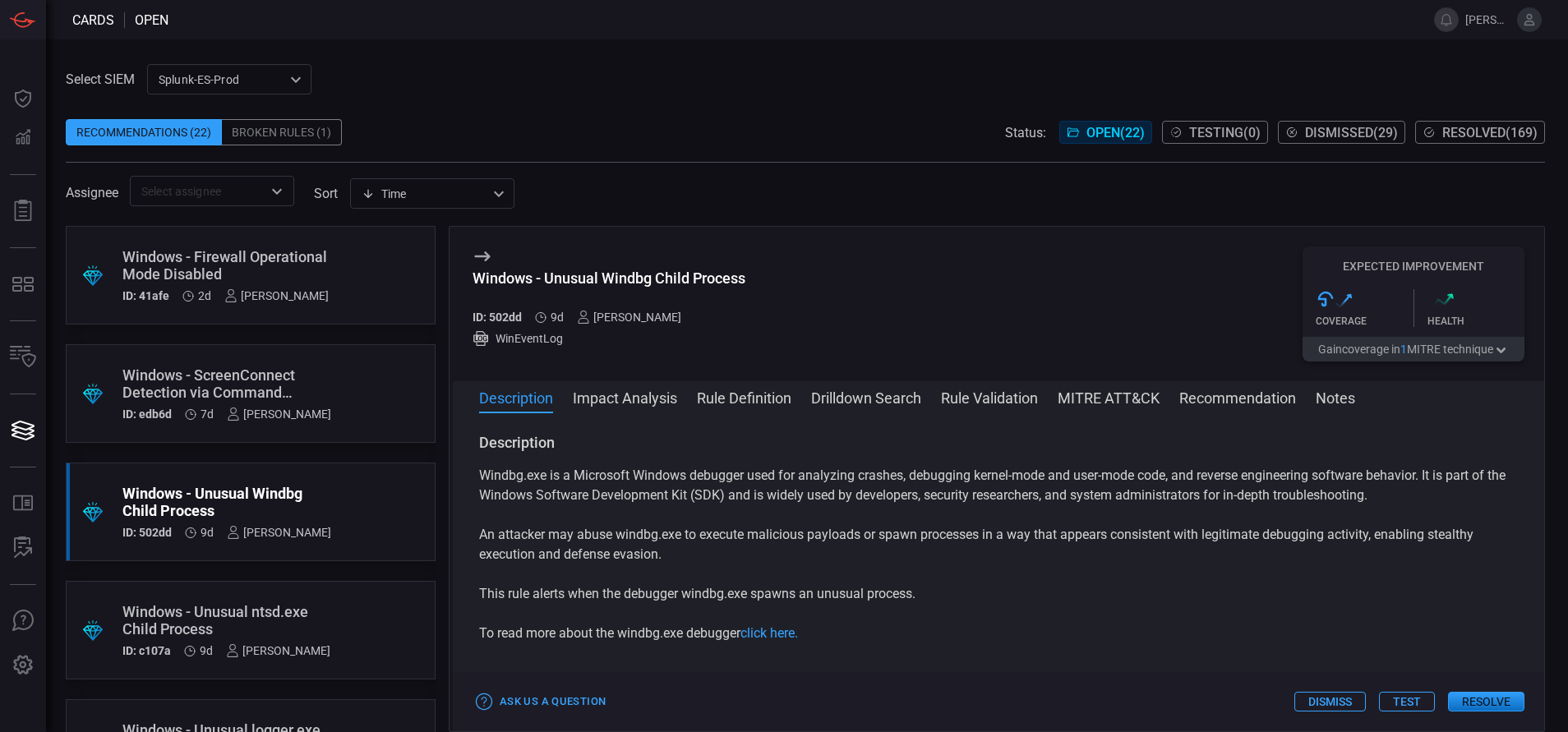
click at [1478, 709] on button "Resolve" at bounding box center [1486, 702] width 76 height 20
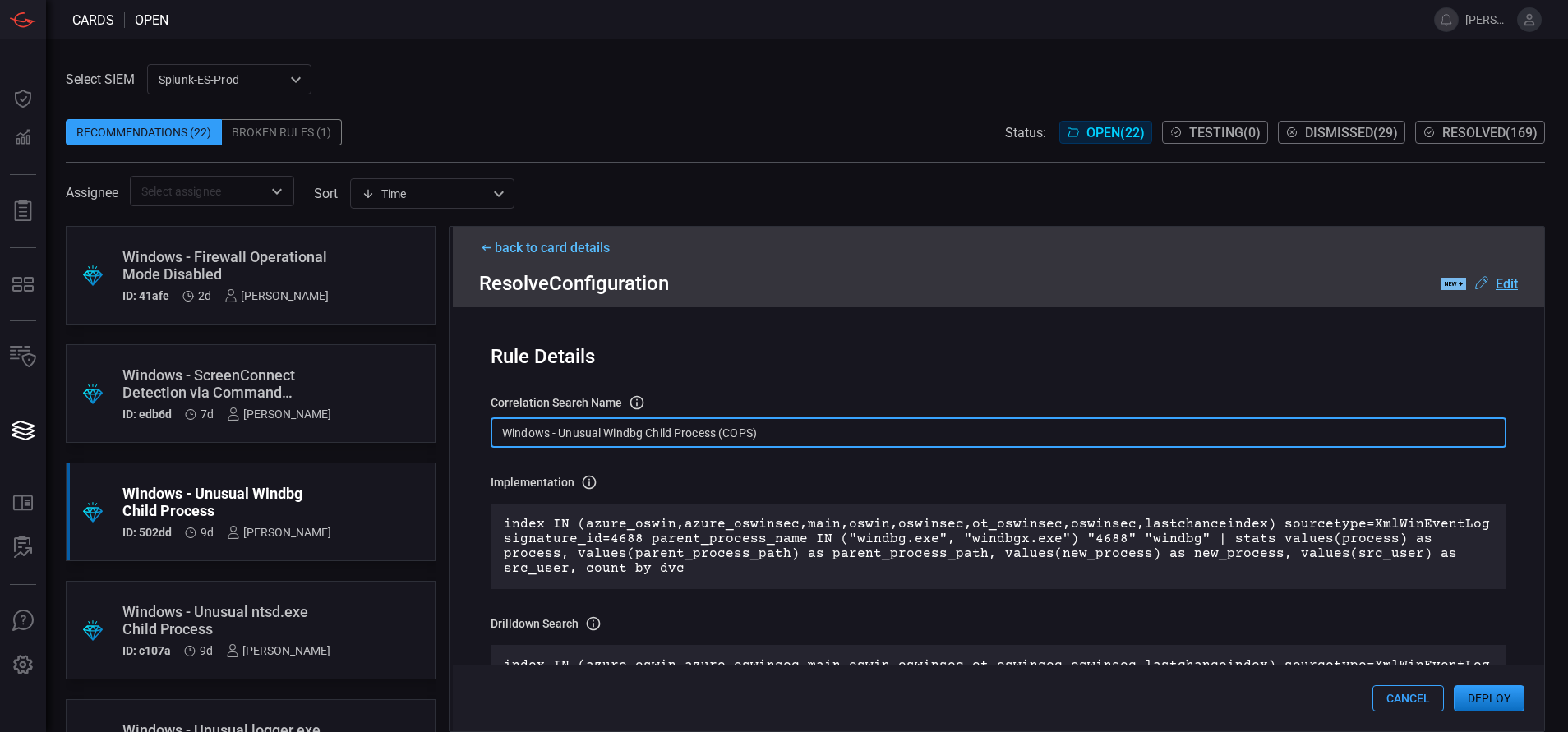
click at [781, 438] on input "Windows - Unusual Windbg Child Process (COPS)" at bounding box center [998, 432] width 1016 height 30
paste input "Process - Unusual Windbg Child Process"
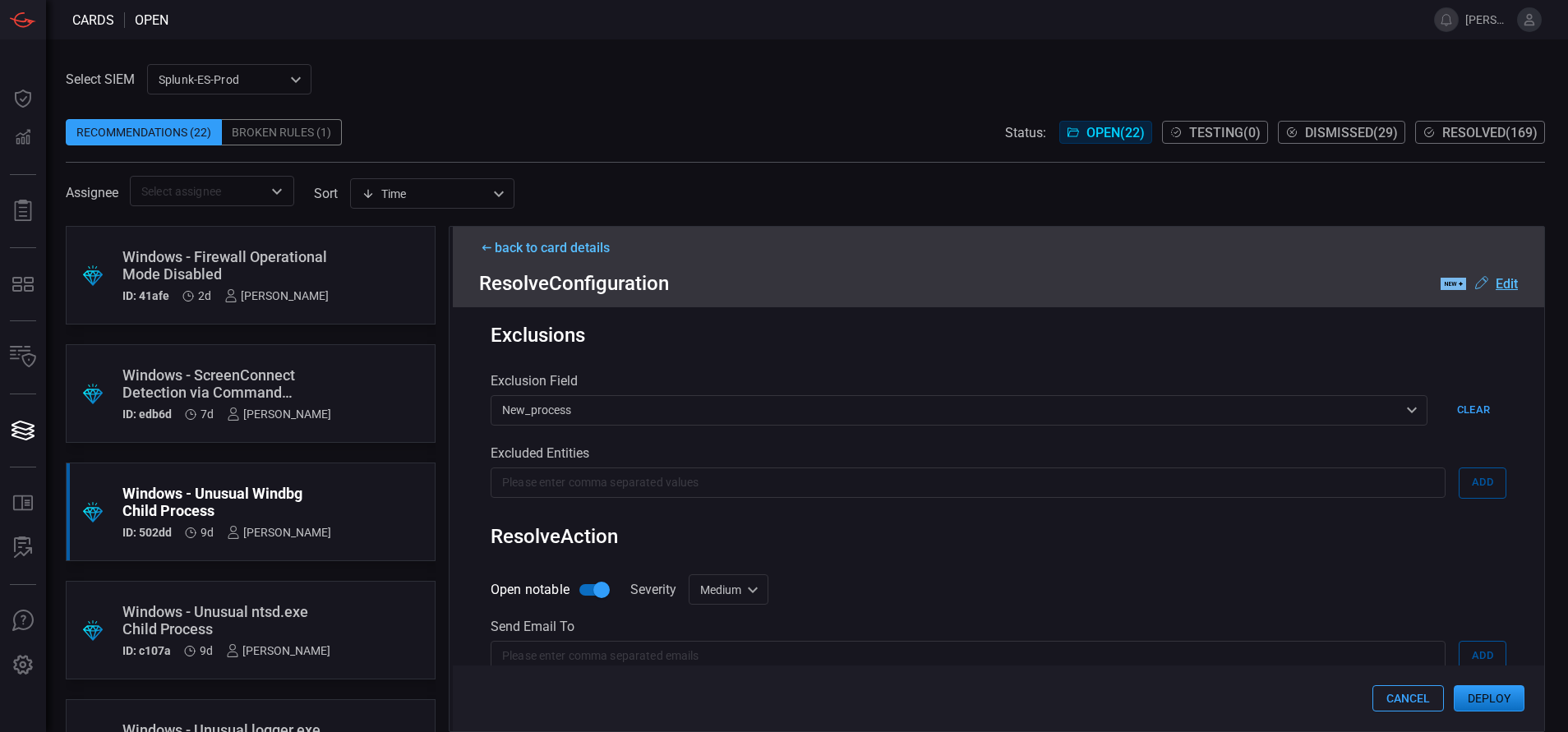
scroll to position [725, 0]
type input "Win Process - Unusual Windbg Child Process"
click at [1489, 694] on button "Deploy" at bounding box center [1488, 698] width 71 height 26
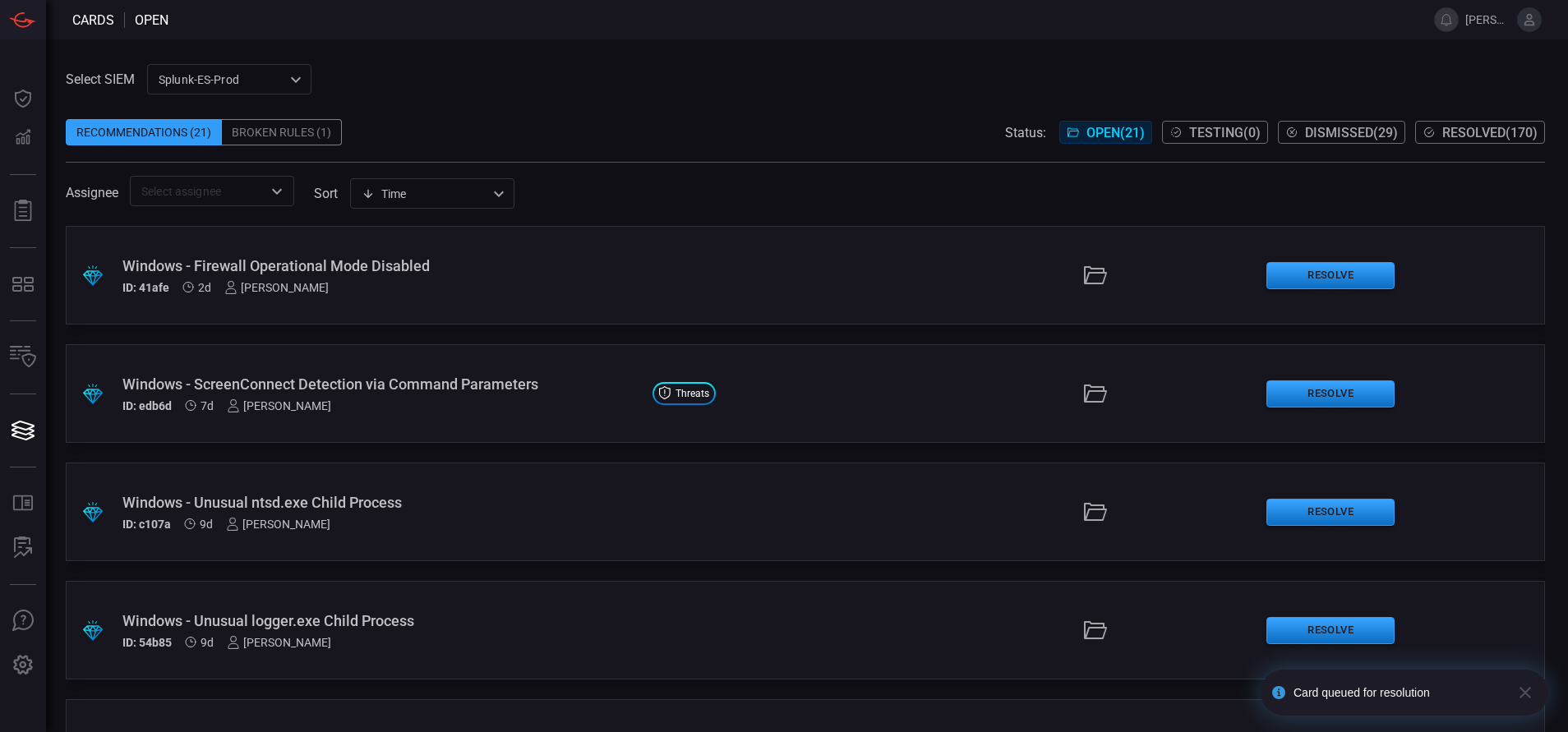
click at [1443, 131] on span "Resolved ( 170 )" at bounding box center [1490, 132] width 96 height 15
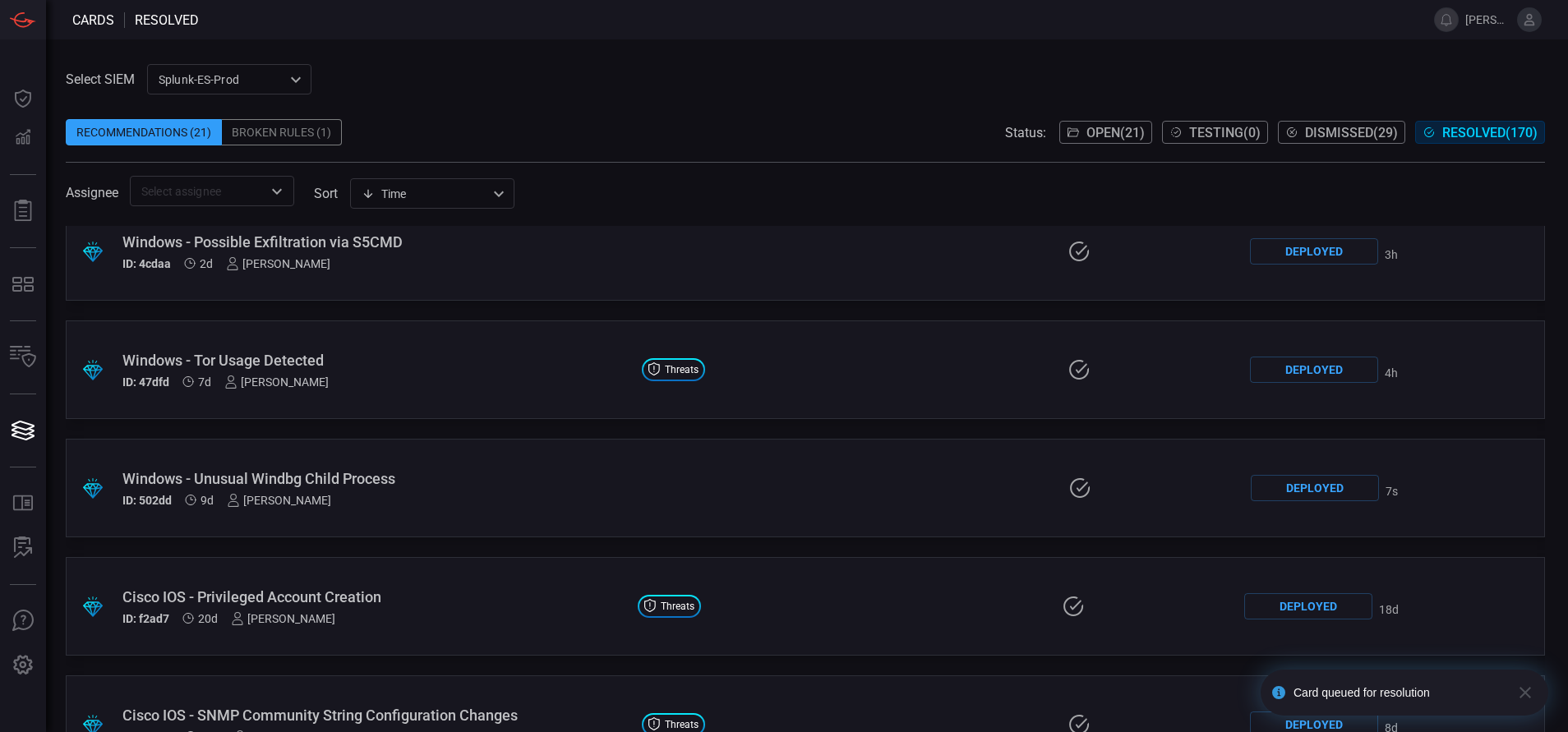
scroll to position [175, 0]
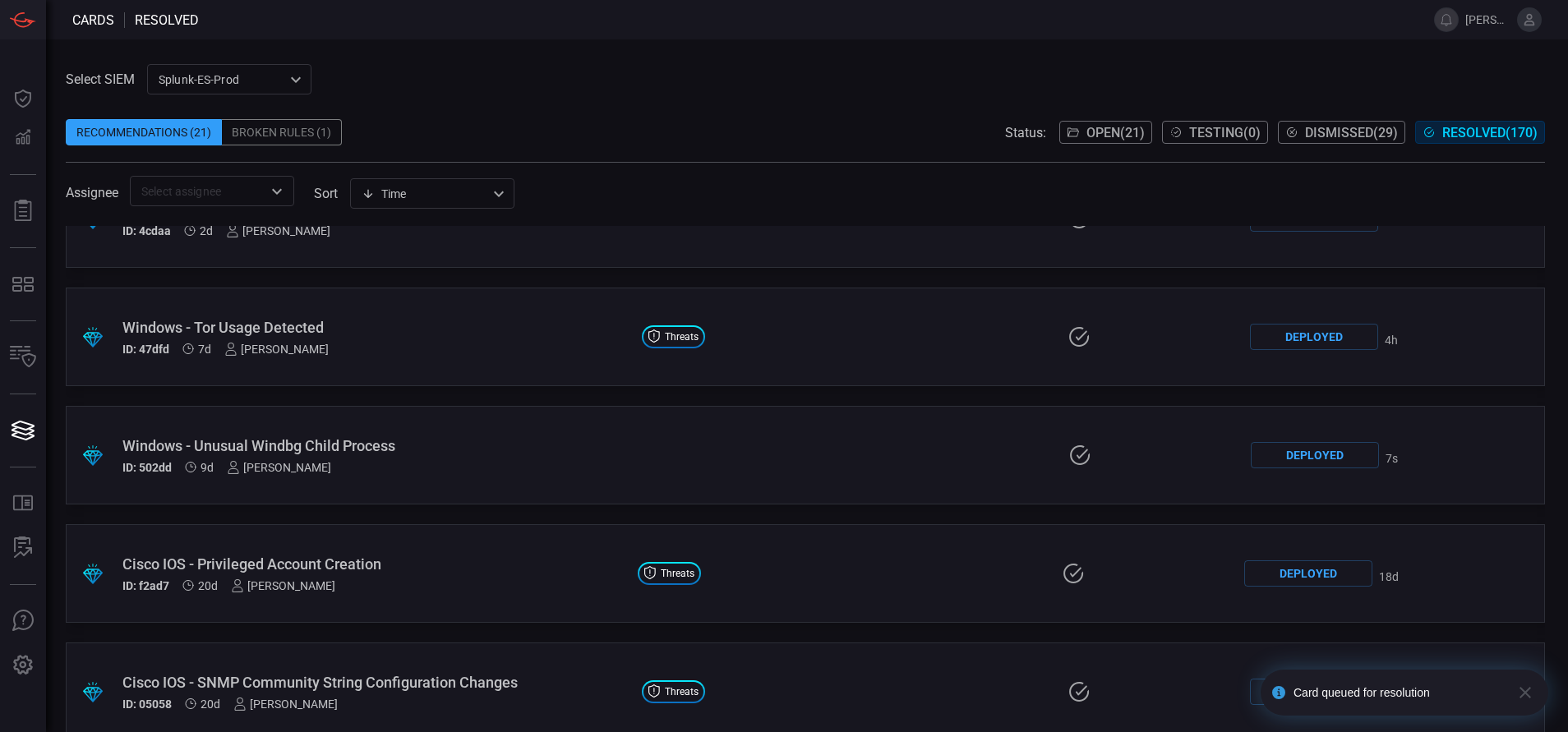
click at [356, 441] on div "Windows - Unusual Windbg Child Process" at bounding box center [376, 446] width 507 height 17
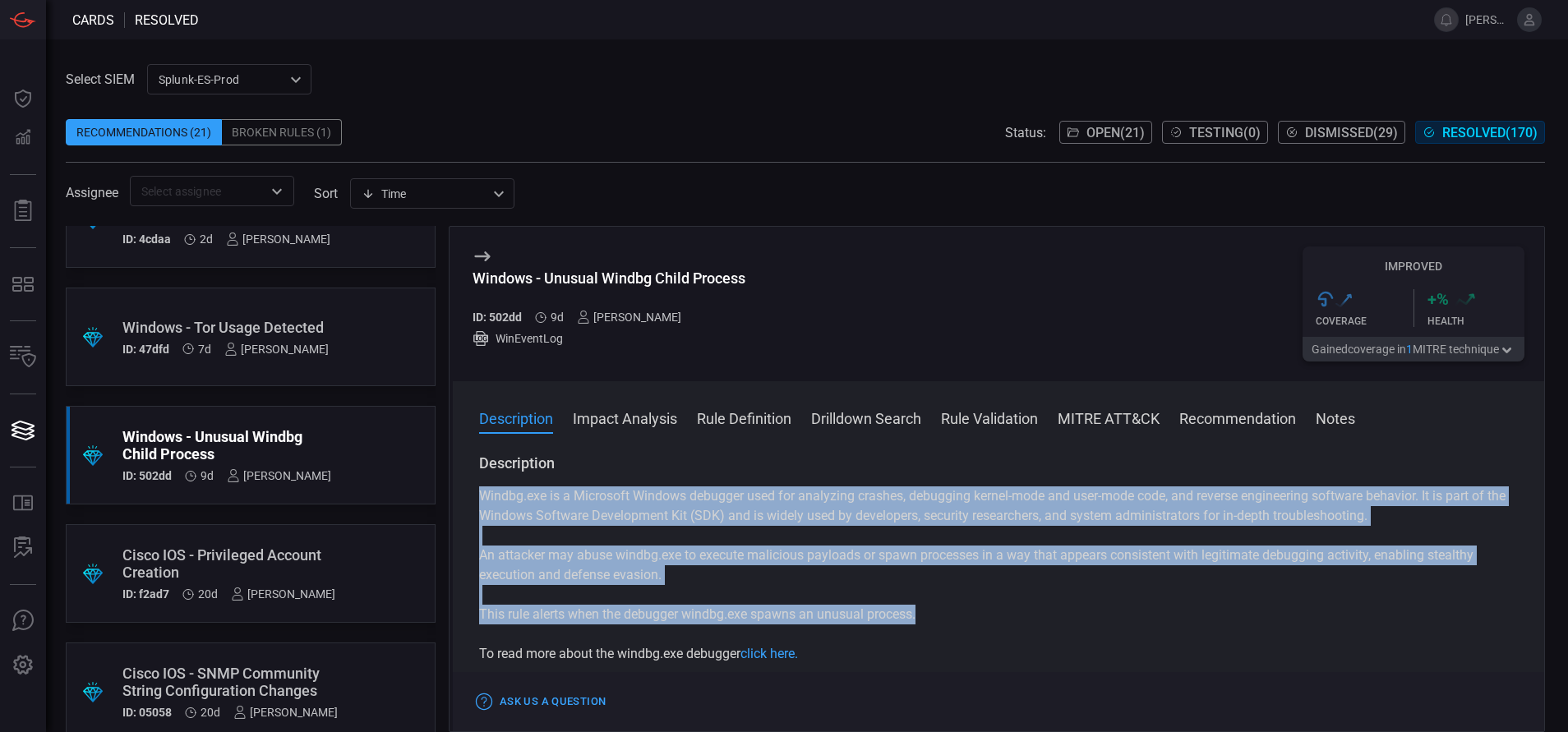
drag, startPoint x: 474, startPoint y: 495, endPoint x: 924, endPoint y: 618, distance: 466.5
click at [924, 618] on div "Description Windbg.exe is a Microsoft Windows debugger used for analyzing crash…" at bounding box center [999, 590] width 1092 height 272
copy div "Windbg.exe is a Microsoft Windows debugger used for analyzing crashes, debuggin…"
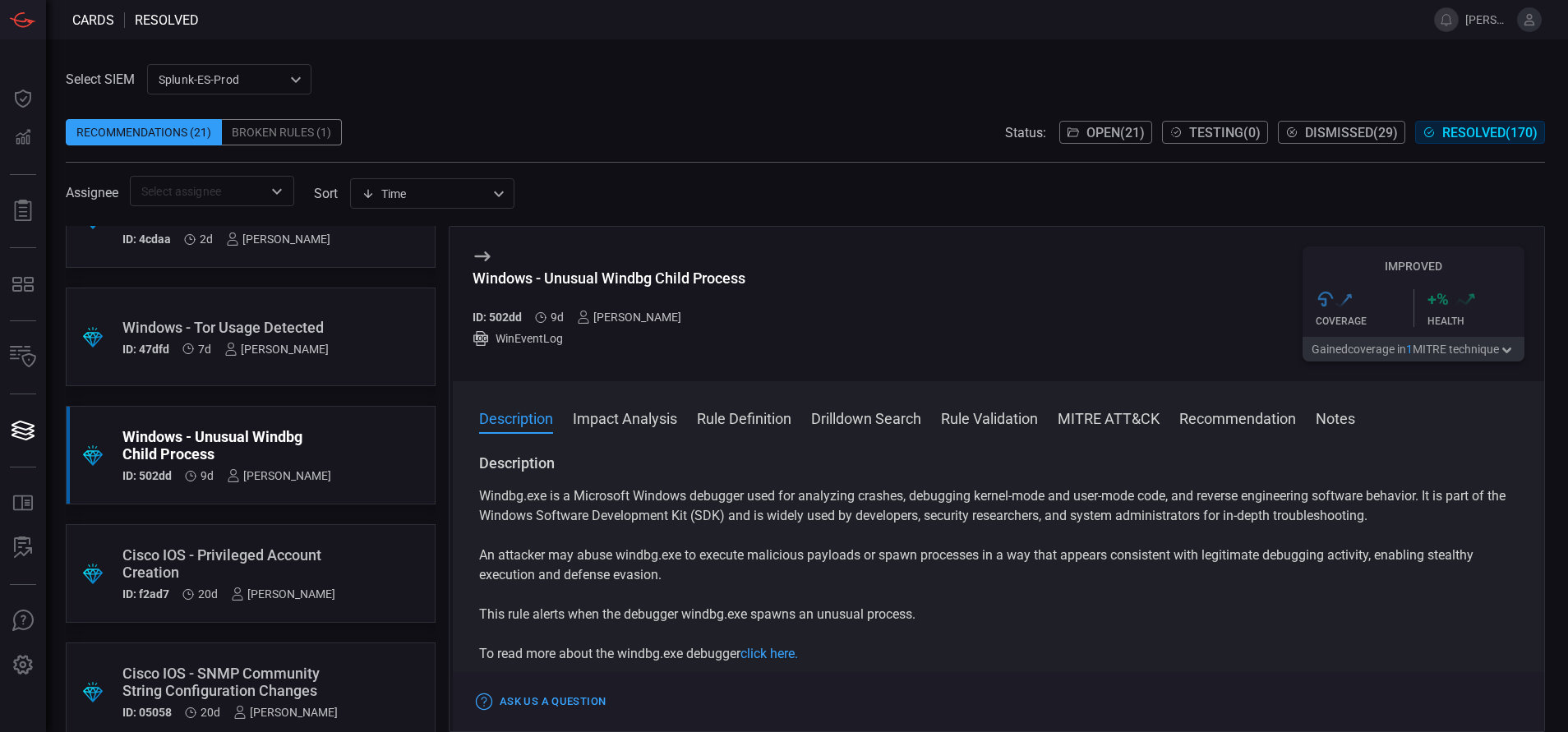
click at [720, 183] on div "Assignee ​ sort Time visibleUpdateTime ​" at bounding box center [805, 192] width 1479 height 30
